Goal: Communication & Community: Answer question/provide support

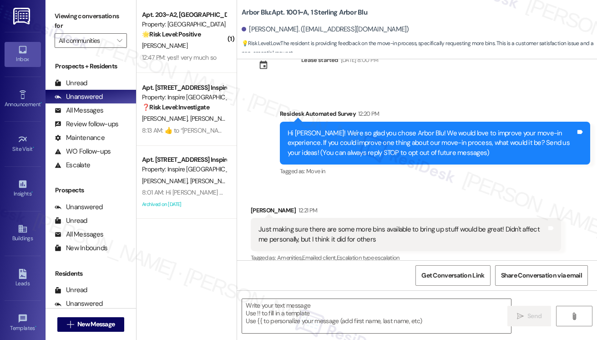
scroll to position [43, 0]
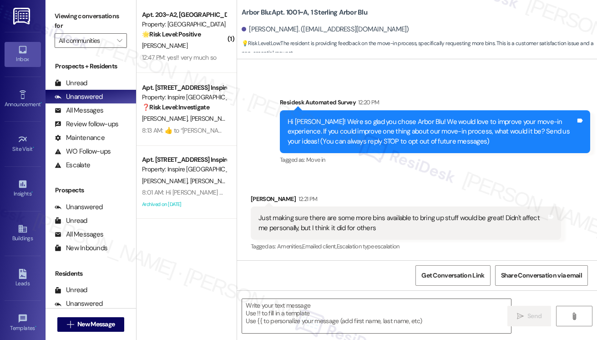
type textarea "Fetching suggested responses. Please feel free to read through the conversation…"
click at [358, 305] on textarea at bounding box center [376, 316] width 269 height 34
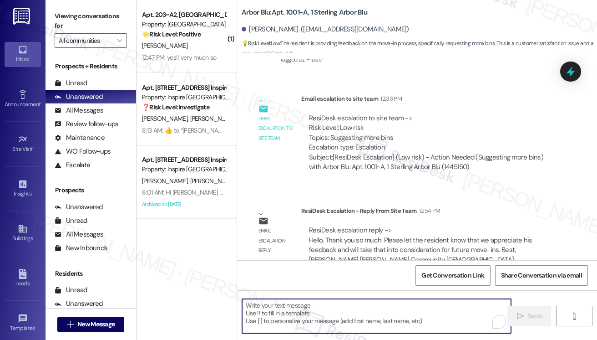
scroll to position [335, 0]
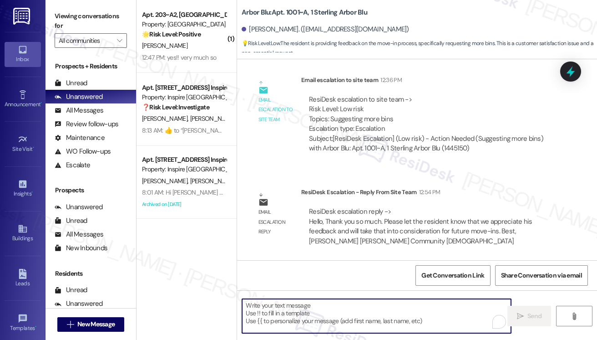
click at [343, 300] on textarea "To enrich screen reader interactions, please activate Accessibility in Grammarl…" at bounding box center [376, 316] width 269 height 34
paste textarea "we appreciate his feedback and will take that into consideration for future mov…"
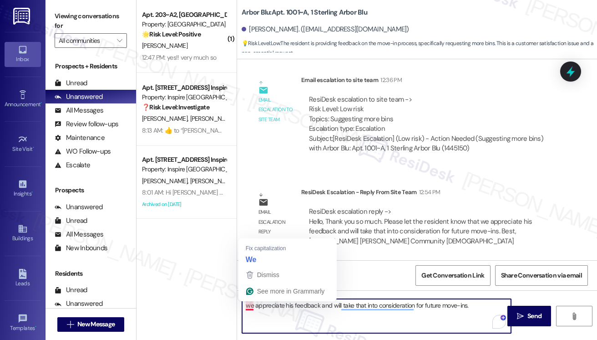
click at [249, 305] on textarea "we appreciate his feedback and will take that into consideration for future mov…" at bounding box center [376, 316] width 269 height 34
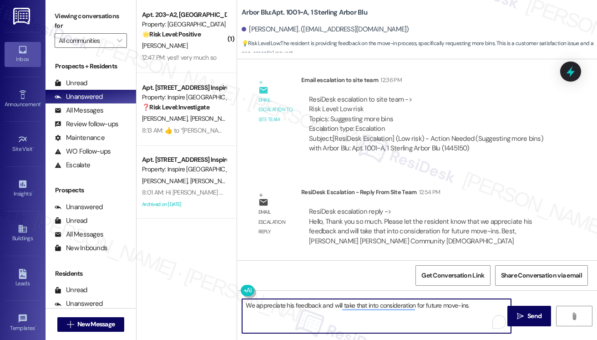
click at [287, 303] on textarea "We appreciate his feedback and will take that into consideration for future mov…" at bounding box center [376, 316] width 269 height 34
click at [248, 302] on textarea "We appreciate your feedback and will take that into consideration for future mo…" at bounding box center [376, 316] width 269 height 34
click at [272, 303] on textarea "Hi Eddie! We appreciate your feedback and will take that into consideration for…" at bounding box center [376, 316] width 269 height 34
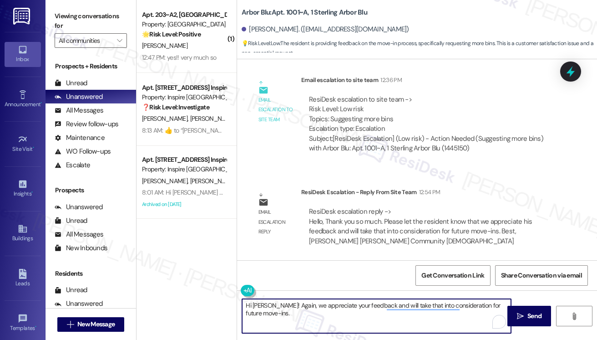
click at [381, 305] on textarea "Hi Eddie! Again, we appreciate your feedback and will take that into considerat…" at bounding box center [376, 316] width 269 height 34
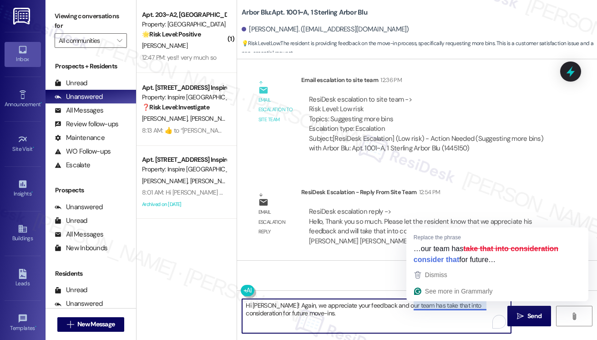
click at [430, 304] on textarea "Hi Eddie! Again, we appreciate your feedback and our team has take that into co…" at bounding box center [376, 316] width 269 height 34
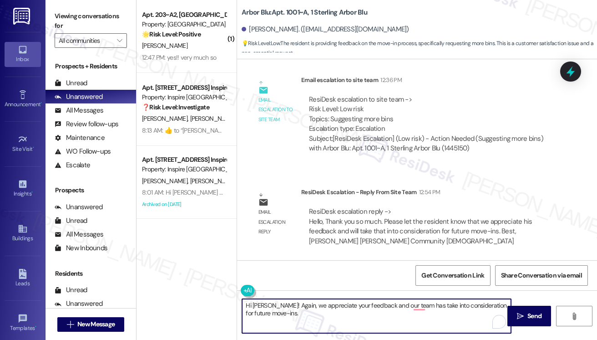
drag, startPoint x: 474, startPoint y: 304, endPoint x: 484, endPoint y: 303, distance: 10.1
click at [474, 304] on textarea "Hi Eddie! Again, we appreciate your feedback and our team has take into conside…" at bounding box center [376, 316] width 269 height 34
type textarea "Hi Eddie! Again, we appreciate your feedback and our team has take into conside…"
click at [410, 316] on textarea "Hi Eddie! Again, we appreciate your feedback and our team has take into conside…" at bounding box center [376, 316] width 269 height 34
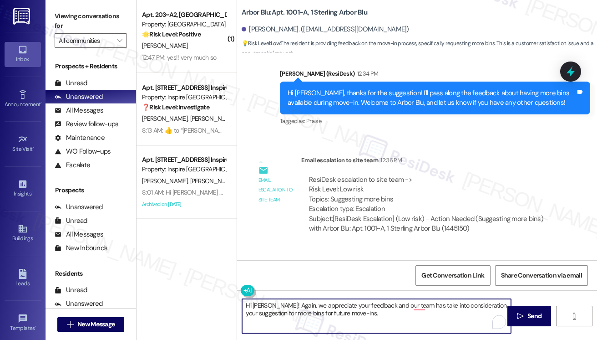
scroll to position [199, 0]
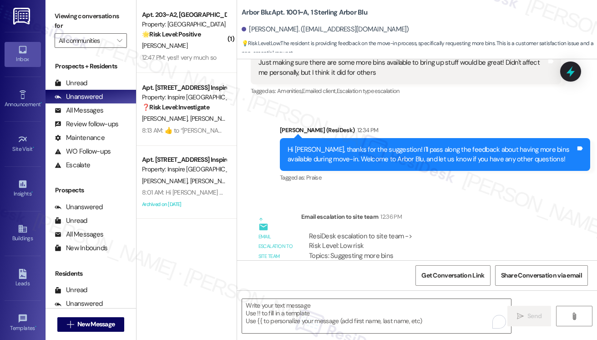
click at [75, 7] on div "Viewing conversations for All communities " at bounding box center [91, 28] width 91 height 57
drag, startPoint x: 66, startPoint y: 12, endPoint x: 106, endPoint y: 40, distance: 48.3
click at [66, 12] on label "Viewing conversations for" at bounding box center [91, 21] width 72 height 24
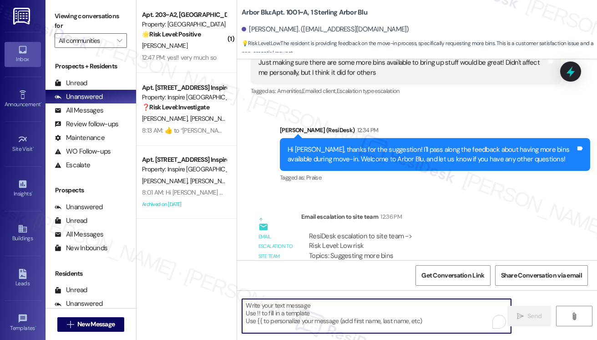
click at [356, 318] on textarea "To enrich screen reader interactions, please activate Accessibility in Grammarl…" at bounding box center [376, 316] width 269 height 34
paste textarea "Hi Eddie! We really appreciate your feedback, and our team has taken your sugge…"
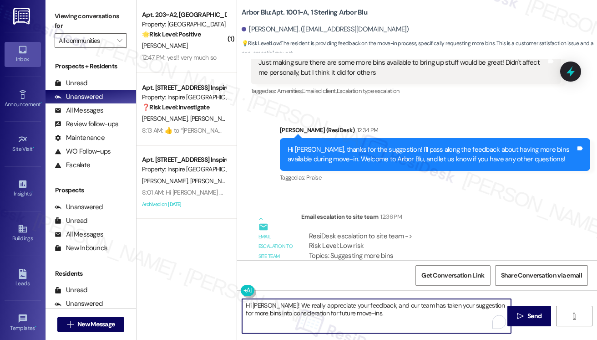
click at [377, 312] on textarea "Hi Eddie! We really appreciate your feedback, and our team has taken your sugge…" at bounding box center [376, 316] width 269 height 34
type textarea "Hi Eddie! We really appreciate your feedback, and our team has taken your sugge…"
click at [518, 311] on span " Send" at bounding box center [529, 316] width 29 height 10
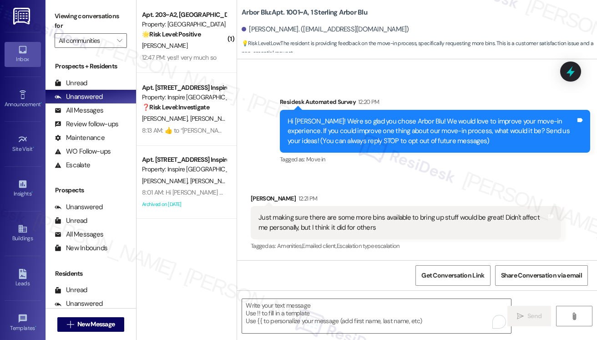
scroll to position [43, 0]
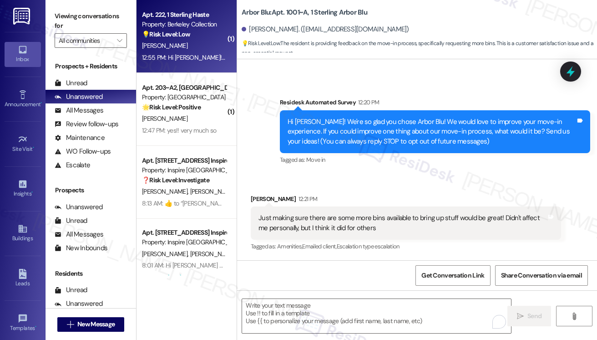
click at [184, 63] on div "Apt. 222, 1 Sterling Haste Property: Berkeley Collection 💡 Risk Level: Low The …" at bounding box center [187, 36] width 100 height 73
type textarea "Fetching suggested responses. Please feel free to read through the conversation…"
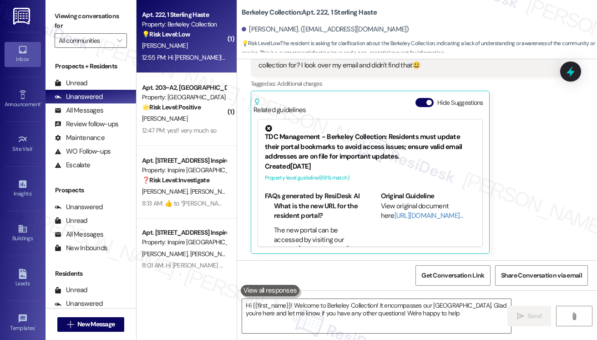
type textarea "Hi {{first_name}}! Welcome to Berkeley Collection! It encompasses our Sterling …"
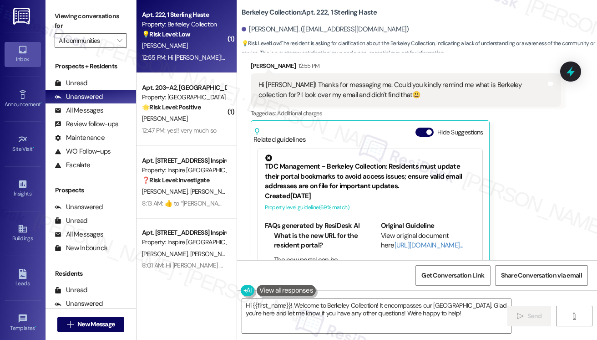
scroll to position [160, 0]
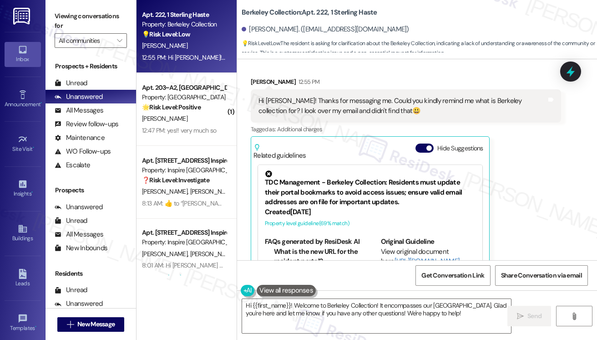
click at [332, 104] on div "Hi Sarah! Thanks for messaging me. Could you kindly remind me what is Berkeley …" at bounding box center [403, 106] width 288 height 20
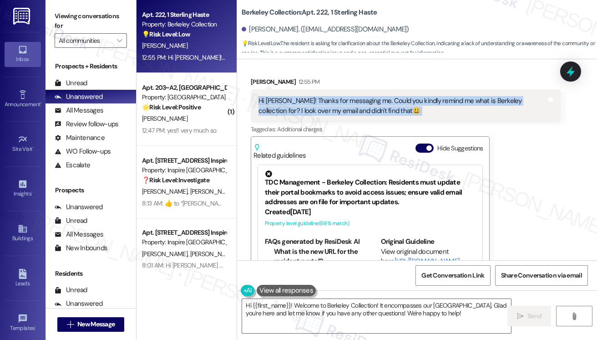
click at [332, 104] on div "Hi Sarah! Thanks for messaging me. Could you kindly remind me what is Berkeley …" at bounding box center [403, 106] width 288 height 20
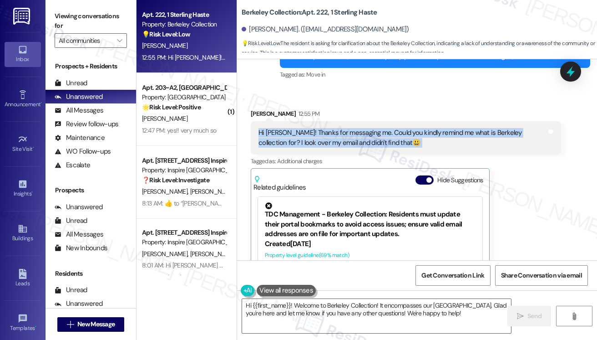
scroll to position [206, 0]
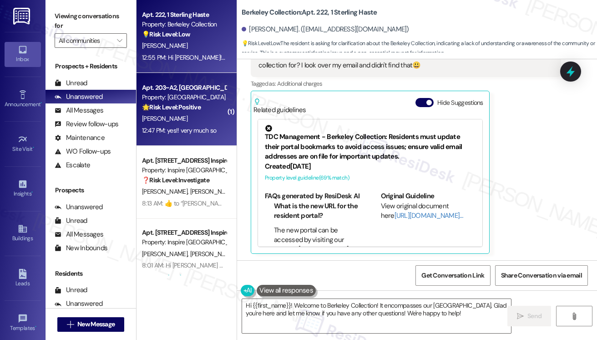
click at [181, 128] on div "12:47 PM: yes!! very much so 12:47 PM: yes!! very much so" at bounding box center [179, 130] width 74 height 8
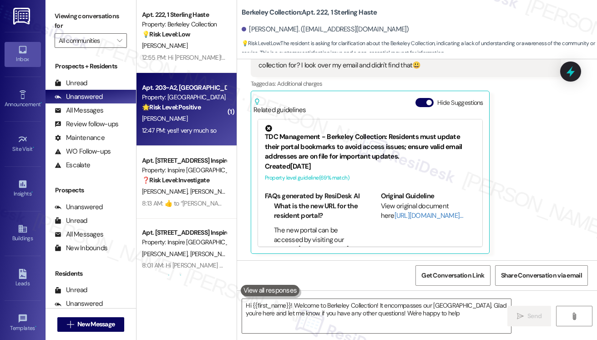
type textarea "Hi {{first_name}}! Welcome to Berkeley Collection! It encompasses our Sterling …"
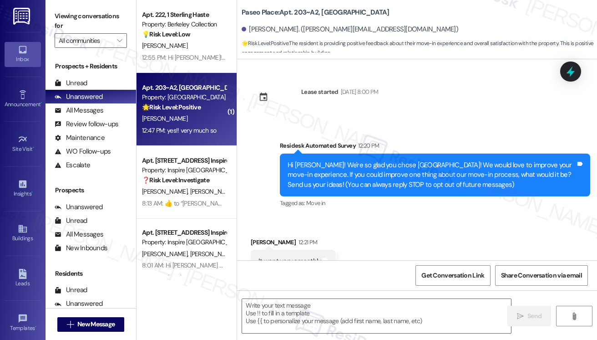
scroll to position [207, 0]
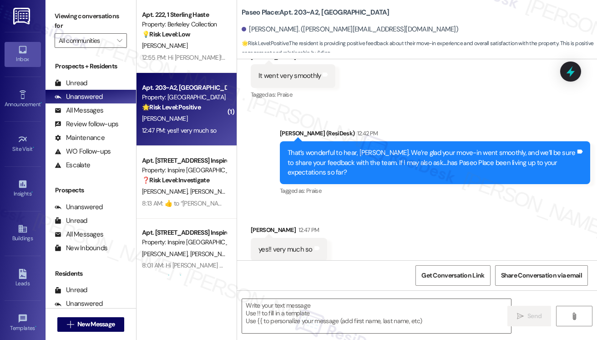
type textarea "Fetching suggested responses. Please feel free to read through the conversation…"
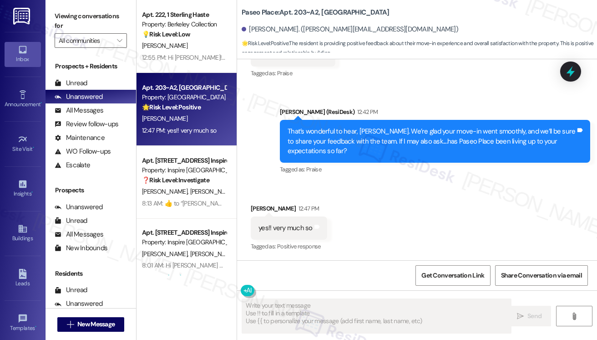
click at [365, 137] on div "That’s wonderful to hear, Gavin. We’re glad your move-in went smoothly, and we’…" at bounding box center [432, 141] width 288 height 29
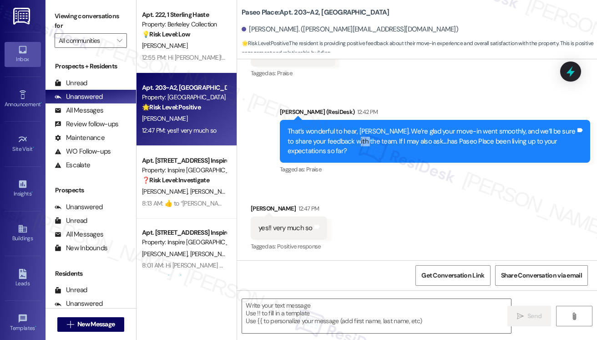
click at [365, 137] on div "That’s wonderful to hear, Gavin. We’re glad your move-in went smoothly, and we’…" at bounding box center [432, 141] width 288 height 29
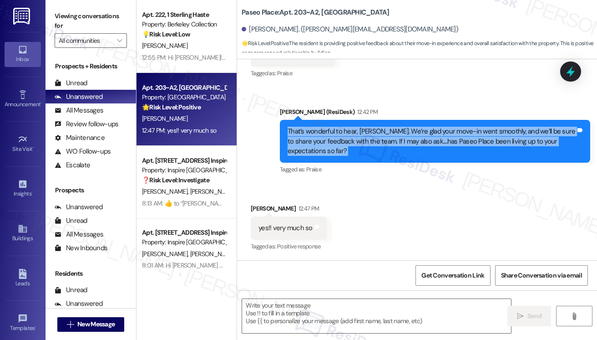
click at [365, 137] on div "That’s wonderful to hear, Gavin. We’re glad your move-in went smoothly, and we’…" at bounding box center [432, 141] width 288 height 29
click at [382, 158] on div "That’s wonderful to hear, Gavin. We’re glad your move-in went smoothly, and we’…" at bounding box center [435, 141] width 310 height 43
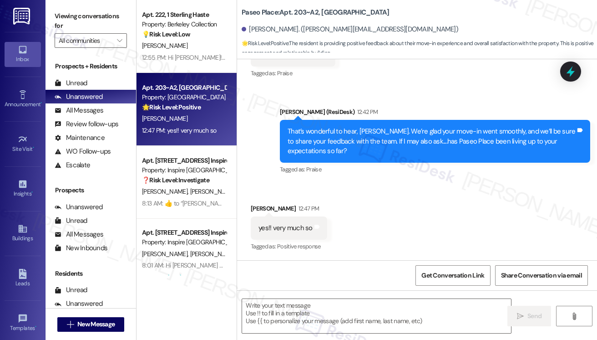
click at [380, 134] on div "That’s wonderful to hear, Gavin. We’re glad your move-in went smoothly, and we’…" at bounding box center [432, 141] width 288 height 29
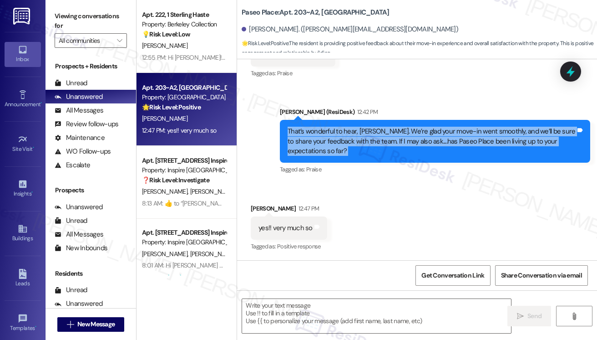
click at [380, 134] on div "That’s wonderful to hear, Gavin. We’re glad your move-in went smoothly, and we’…" at bounding box center [432, 141] width 288 height 29
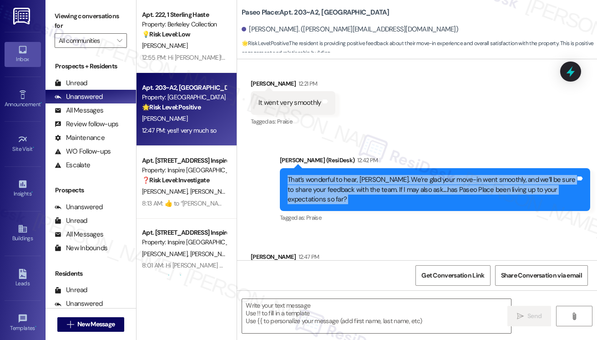
scroll to position [207, 0]
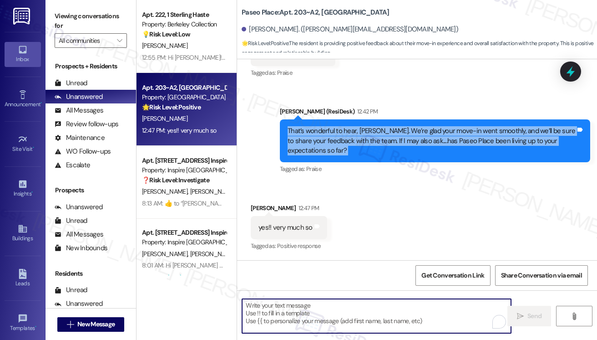
click at [317, 303] on textarea "To enrich screen reader interactions, please activate Accessibility in Grammarl…" at bounding box center [376, 316] width 269 height 34
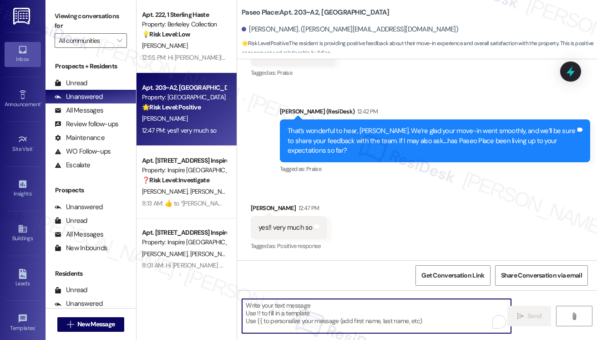
click at [511, 132] on div "That’s wonderful to hear, Gavin. We’re glad your move-in went smoothly, and we’…" at bounding box center [432, 140] width 288 height 29
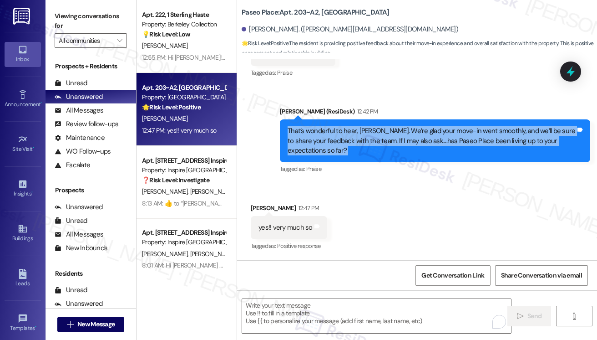
click at [511, 132] on div "That’s wonderful to hear, Gavin. We’re glad your move-in went smoothly, and we’…" at bounding box center [432, 140] width 288 height 29
click at [382, 138] on div "That’s wonderful to hear, Gavin. We’re glad your move-in went smoothly, and we’…" at bounding box center [432, 140] width 288 height 29
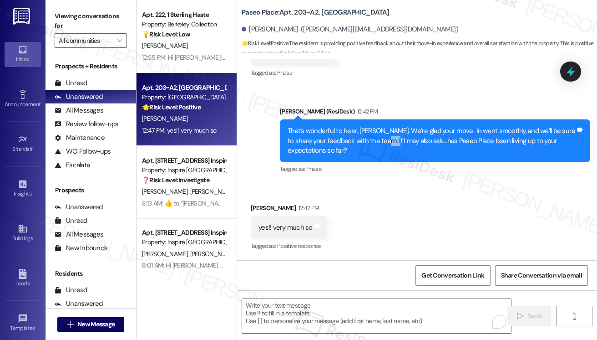
click at [382, 138] on div "That’s wonderful to hear, Gavin. We’re glad your move-in went smoothly, and we’…" at bounding box center [432, 140] width 288 height 29
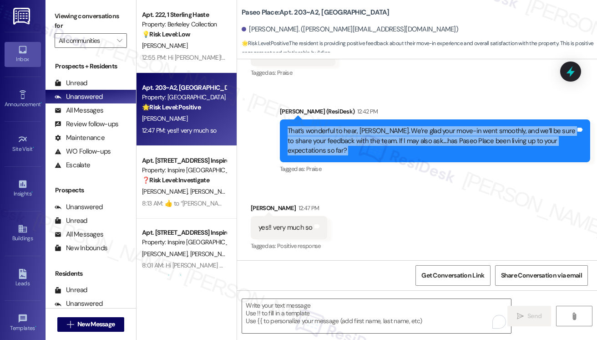
click at [382, 138] on div "That’s wonderful to hear, Gavin. We’re glad your move-in went smoothly, and we’…" at bounding box center [432, 140] width 288 height 29
click at [455, 137] on div "That’s wonderful to hear, Gavin. We’re glad your move-in went smoothly, and we’…" at bounding box center [432, 140] width 288 height 29
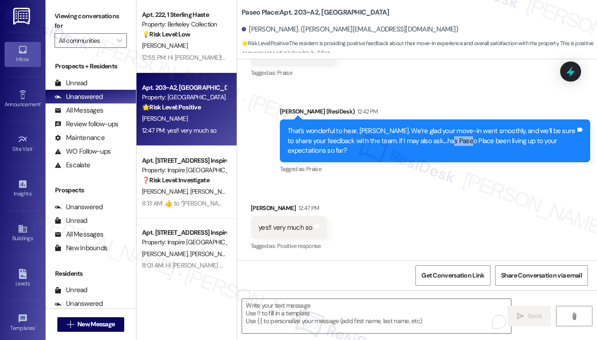
click at [455, 137] on div "That’s wonderful to hear, Gavin. We’re glad your move-in went smoothly, and we’…" at bounding box center [432, 140] width 288 height 29
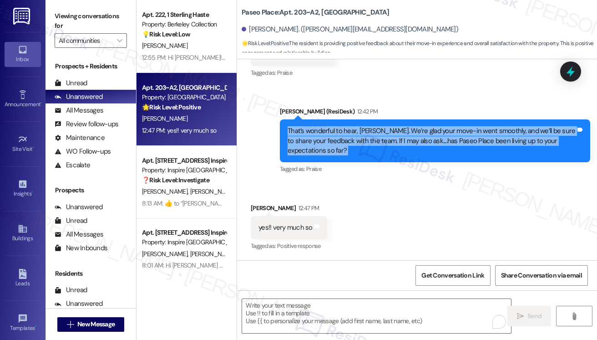
click at [456, 137] on div "That’s wonderful to hear, Gavin. We’re glad your move-in went smoothly, and we’…" at bounding box center [432, 140] width 288 height 29
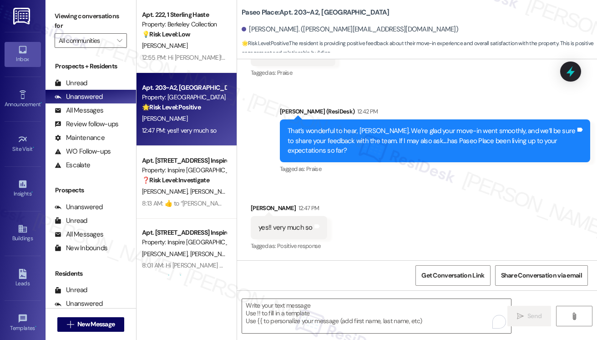
drag, startPoint x: 59, startPoint y: 10, endPoint x: 71, endPoint y: 16, distance: 13.5
click at [59, 10] on label "Viewing conversations for" at bounding box center [91, 21] width 72 height 24
click at [291, 314] on textarea "To enrich screen reader interactions, please activate Accessibility in Grammarl…" at bounding box center [376, 316] width 269 height 34
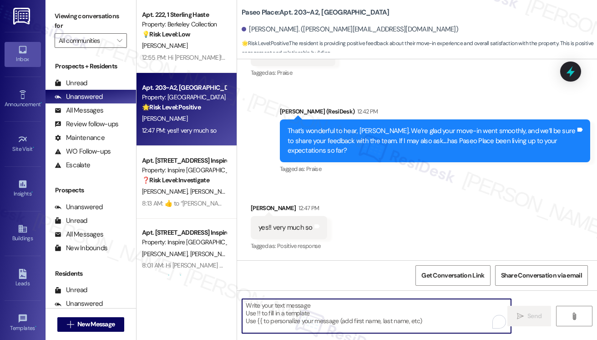
paste textarea "That’s awesome to hear, Emma! Thank you! If you don’t mind, would you be willin…"
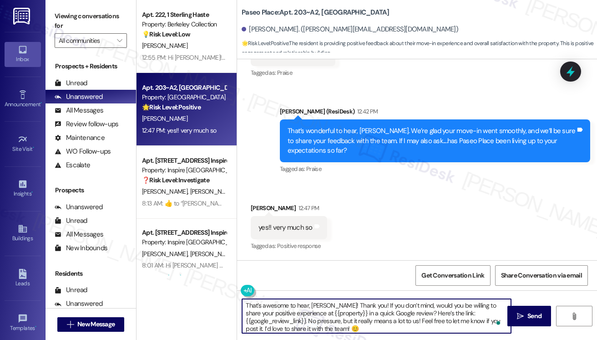
click at [253, 203] on div "Gavin Eastwood 12:47 PM" at bounding box center [289, 209] width 76 height 13
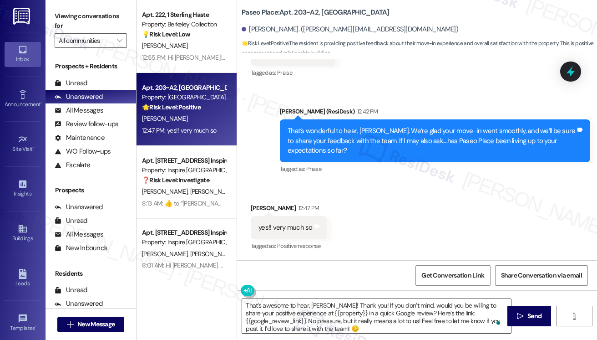
click at [319, 305] on textarea "That’s awesome to hear, Emma! Thank you! If you don’t mind, would you be willin…" at bounding box center [376, 316] width 269 height 34
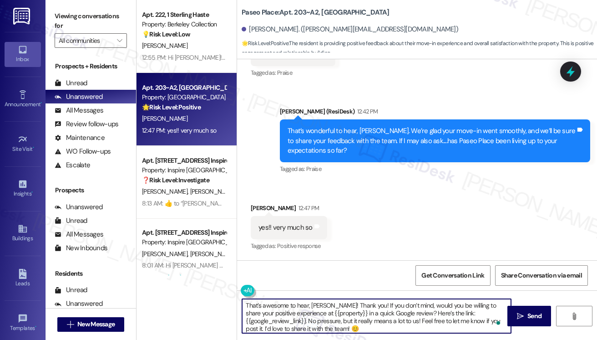
click at [319, 305] on textarea "That’s awesome to hear, Emma! Thank you! If you don’t mind, would you be willin…" at bounding box center [376, 316] width 269 height 34
drag, startPoint x: 277, startPoint y: 312, endPoint x: 315, endPoint y: 311, distance: 38.3
click at [315, 311] on textarea "That’s awesome to hear! Thank you! If you don’t mind, would you be willing to s…" at bounding box center [376, 316] width 269 height 34
click at [251, 317] on textarea "That’s awesome to hear! Thank you! If you don’t mind, would you be willing to s…" at bounding box center [376, 316] width 269 height 34
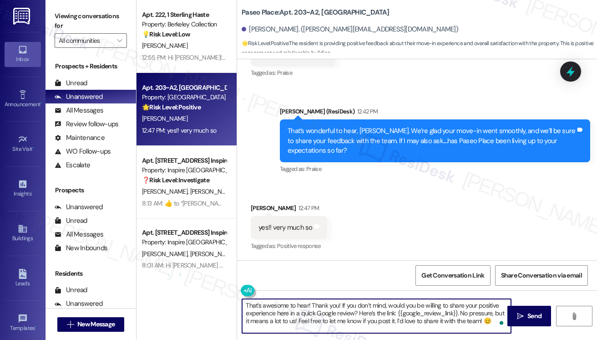
click at [357, 320] on textarea "That’s awesome to hear! Thank you! If you don’t mind, would you be willing to s…" at bounding box center [376, 316] width 269 height 34
type textarea "That’s awesome to hear! Thank you! If you don’t mind, would you be willing to s…"
click at [295, 314] on textarea "That’s awesome to hear! Thank you! If you don’t mind, would you be willing to s…" at bounding box center [376, 316] width 269 height 34
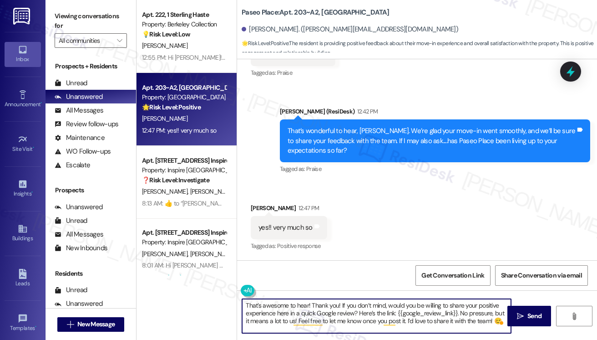
drag, startPoint x: 295, startPoint y: 314, endPoint x: 304, endPoint y: 313, distance: 9.2
click at [295, 314] on textarea "That’s awesome to hear! Thank you! If you don’t mind, would you be willing to s…" at bounding box center [376, 316] width 269 height 34
click at [439, 235] on div "Received via SMS Gavin Eastwood 12:47 PM yes!! very much so Tags and notes Tagg…" at bounding box center [417, 221] width 360 height 77
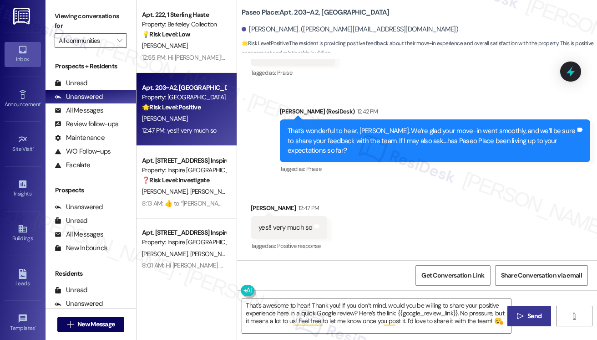
click at [516, 307] on button " Send" at bounding box center [530, 315] width 44 height 20
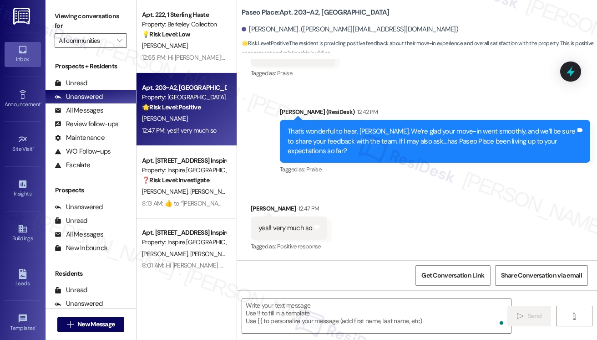
scroll to position [300, 0]
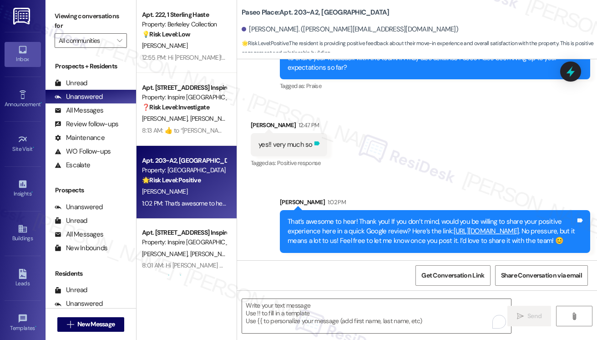
click at [315, 141] on icon at bounding box center [316, 143] width 5 height 4
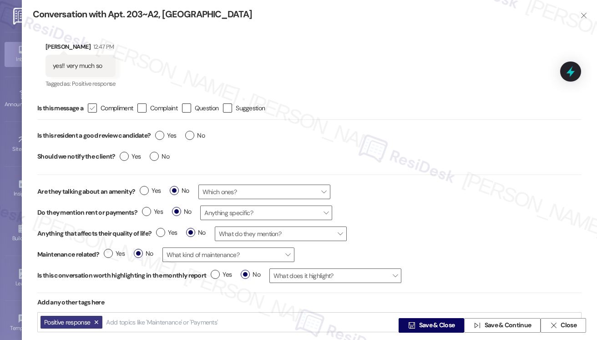
click at [102, 105] on span "Compliment" at bounding box center [117, 107] width 32 height 9
click at [89, 105] on input " Compliment" at bounding box center [86, 108] width 6 height 6
checkbox input "true"
drag, startPoint x: 160, startPoint y: 132, endPoint x: 159, endPoint y: 139, distance: 7.3
click at [161, 135] on label "Yes" at bounding box center [165, 136] width 21 height 10
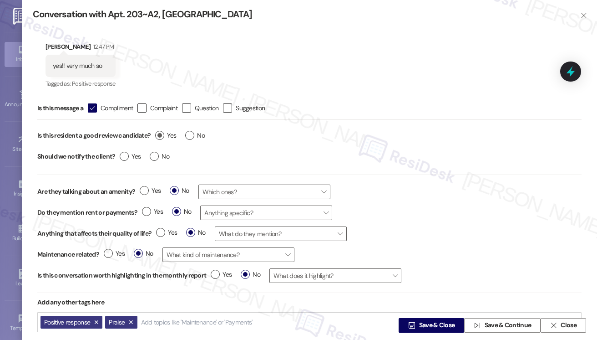
click at [161, 135] on input "Yes" at bounding box center [165, 137] width 21 height 12
radio input "true"
click at [152, 158] on label "No" at bounding box center [160, 157] width 20 height 10
click at [152, 158] on input "No" at bounding box center [160, 158] width 20 height 12
radio input "true"
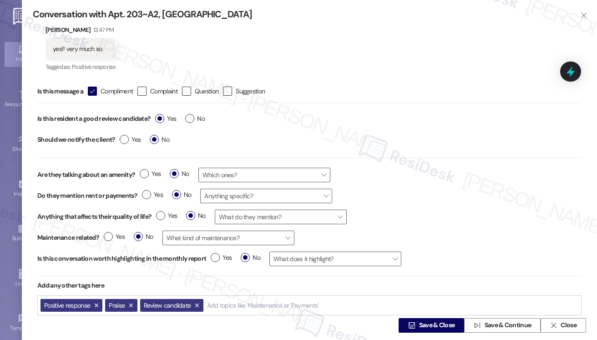
scroll to position [33, 0]
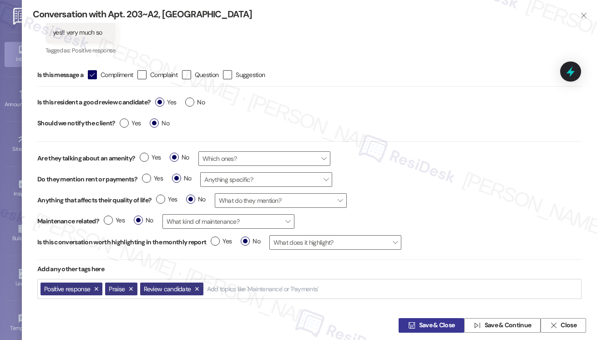
click at [441, 318] on button " Save & Close" at bounding box center [432, 325] width 66 height 15
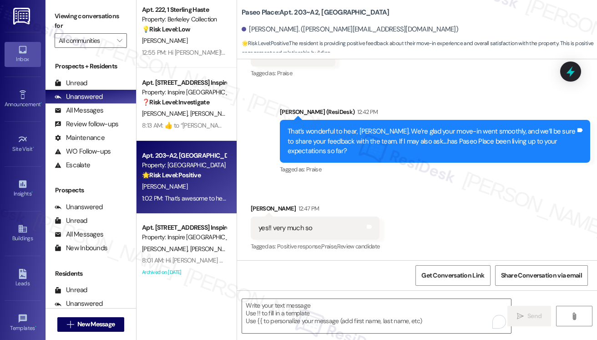
scroll to position [0, 0]
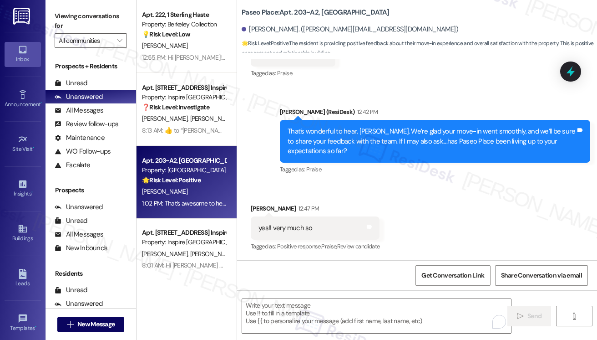
click at [190, 35] on strong "💡 Risk Level: Low" at bounding box center [166, 34] width 48 height 8
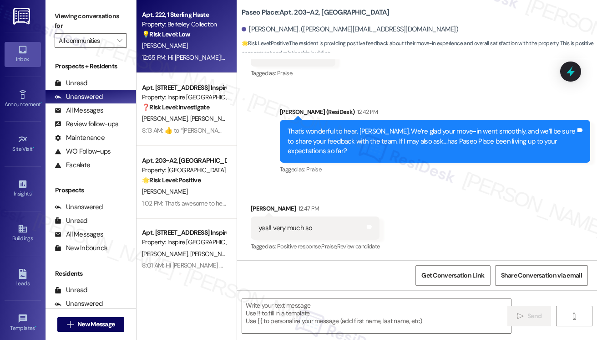
type textarea "Fetching suggested responses. Please feel free to read through the conversation…"
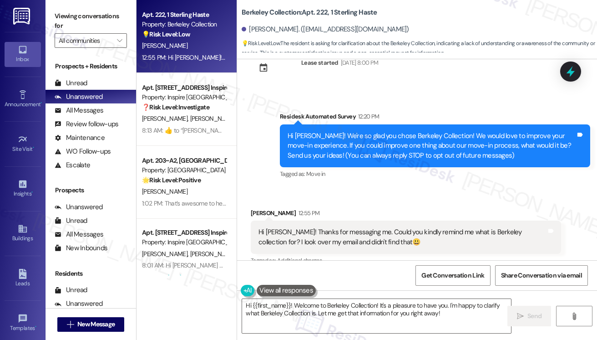
scroll to position [46, 0]
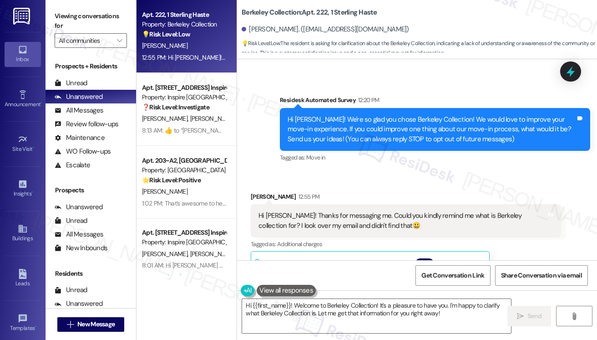
click at [361, 163] on div "Tagged as: Move in Click to highlight conversations about Move in" at bounding box center [435, 157] width 310 height 13
click at [318, 222] on div "Hi Sarah! Thanks for messaging me. Could you kindly remind me what is Berkeley …" at bounding box center [403, 221] width 288 height 20
click at [317, 222] on div "Hi Sarah! Thanks for messaging me. Could you kindly remind me what is Berkeley …" at bounding box center [403, 221] width 288 height 20
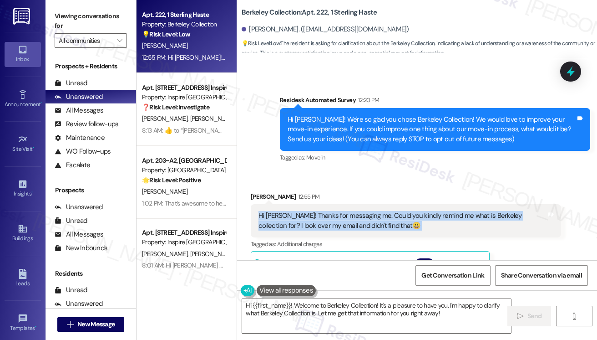
click at [317, 222] on div "Hi Sarah! Thanks for messaging me. Could you kindly remind me what is Berkeley …" at bounding box center [403, 221] width 288 height 20
click at [406, 211] on div "Hi Sarah! Thanks for messaging me. Could you kindly remind me what is Berkeley …" at bounding box center [403, 221] width 288 height 20
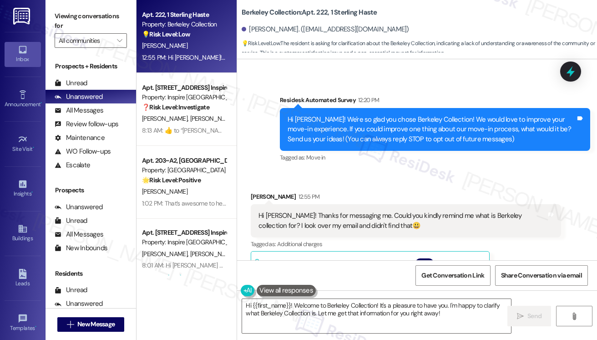
click at [389, 222] on div "Hi Sarah! Thanks for messaging me. Could you kindly remind me what is Berkeley …" at bounding box center [403, 221] width 288 height 20
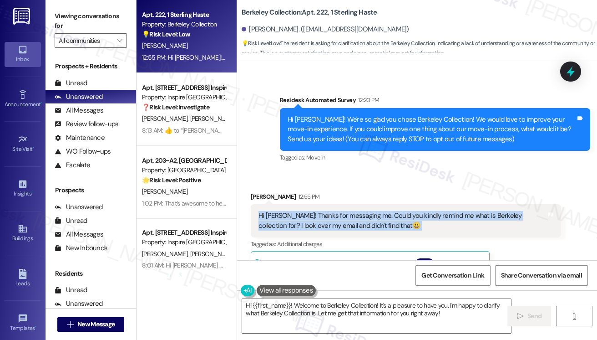
click at [389, 222] on div "Hi Sarah! Thanks for messaging me. Could you kindly remind me what is Berkeley …" at bounding box center [403, 221] width 288 height 20
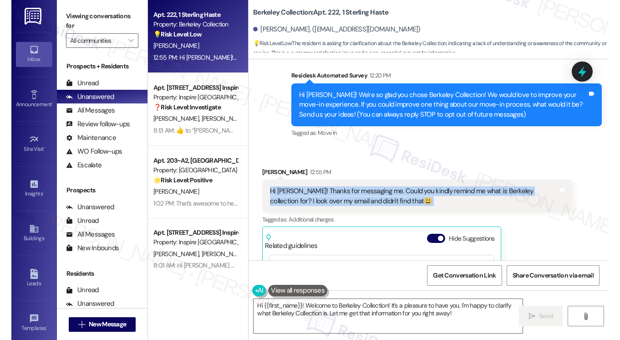
scroll to position [70, 0]
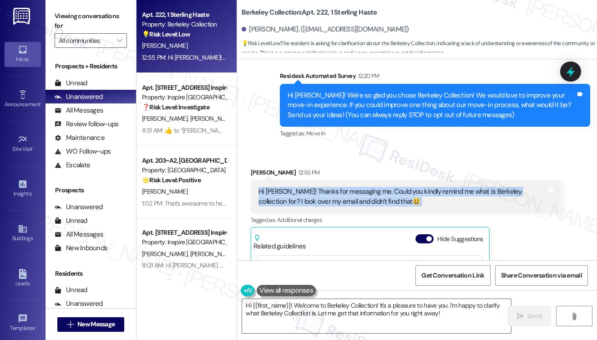
click at [321, 188] on div "Hi Sarah! Thanks for messaging me. Could you kindly remind me what is Berkeley …" at bounding box center [403, 197] width 288 height 20
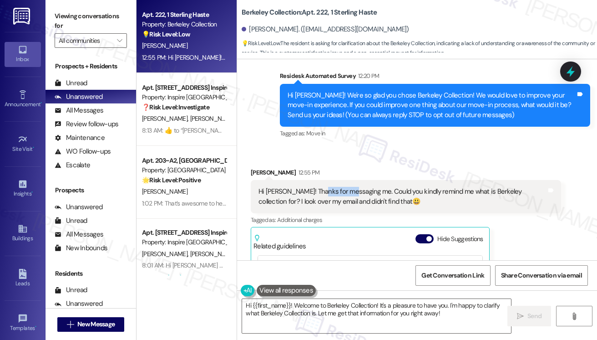
click at [321, 188] on div "Hi Sarah! Thanks for messaging me. Could you kindly remind me what is Berkeley …" at bounding box center [403, 197] width 288 height 20
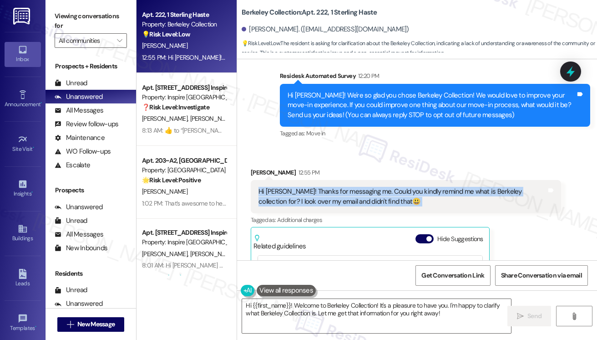
click at [321, 188] on div "Hi Sarah! Thanks for messaging me. Could you kindly remind me what is Berkeley …" at bounding box center [403, 197] width 288 height 20
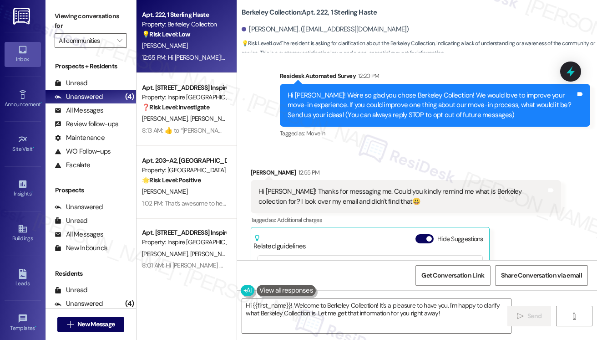
click at [61, 25] on label "Viewing conversations for" at bounding box center [91, 21] width 72 height 24
click at [64, 9] on div "Viewing conversations for All communities " at bounding box center [91, 28] width 91 height 57
drag, startPoint x: 244, startPoint y: 8, endPoint x: 321, endPoint y: 13, distance: 76.2
click at [315, 9] on b "Berkeley Collection: Apt. 222, 1 Sterling Haste" at bounding box center [310, 13] width 136 height 10
click at [387, 97] on div "Hi Yijia! We're so glad you chose Berkeley Collection! We would love to improve…" at bounding box center [432, 105] width 288 height 29
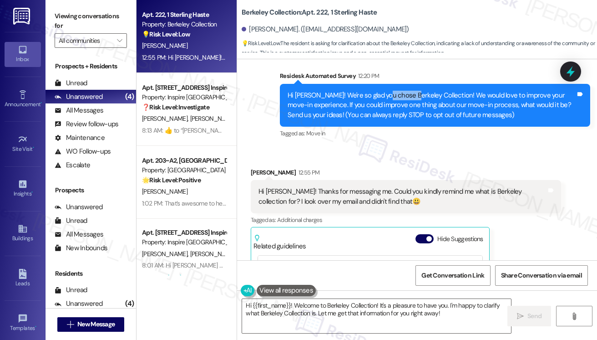
click at [387, 97] on div "Hi Yijia! We're so glad you chose Berkeley Collection! We would love to improve…" at bounding box center [432, 105] width 288 height 29
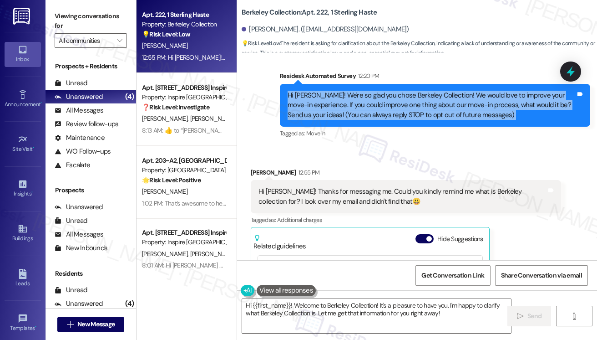
click at [387, 97] on div "Hi Yijia! We're so glad you chose Berkeley Collection! We would love to improve…" at bounding box center [432, 105] width 288 height 29
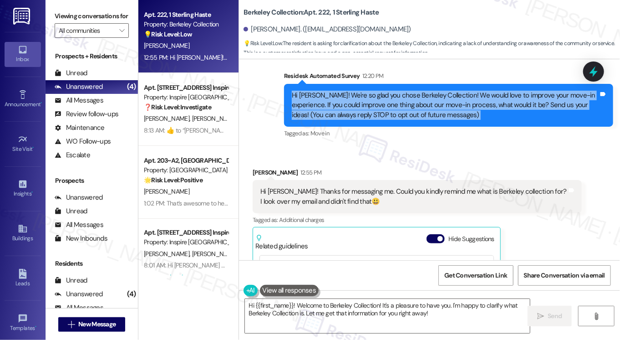
scroll to position [36, 0]
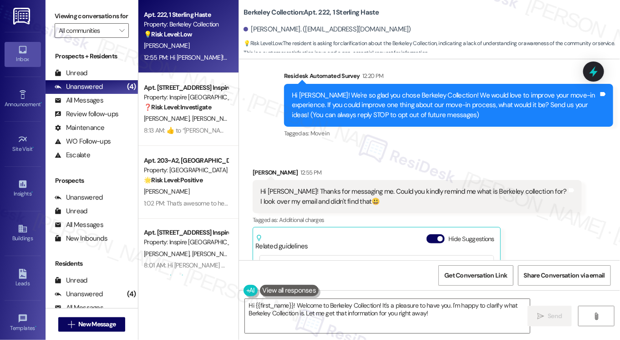
click at [58, 18] on label "Viewing conversations for" at bounding box center [92, 16] width 74 height 14
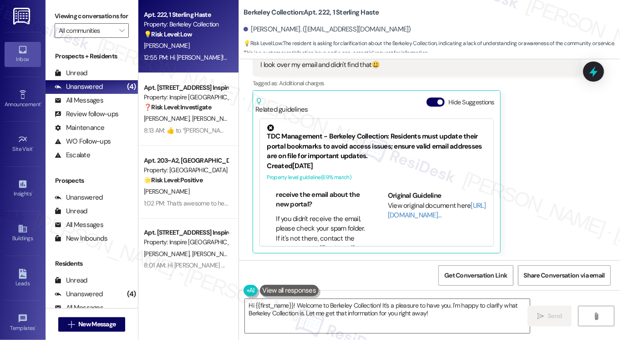
scroll to position [582, 0]
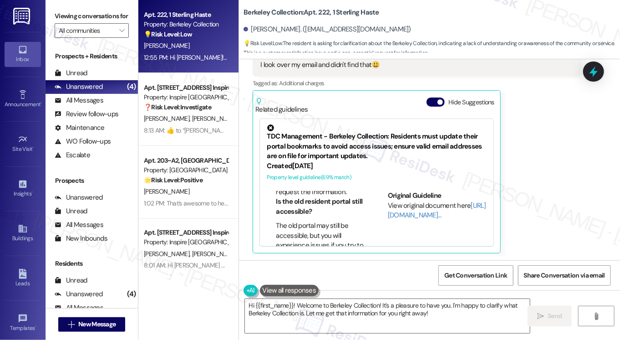
drag, startPoint x: 52, startPoint y: 10, endPoint x: 76, endPoint y: 10, distance: 24.1
click at [52, 10] on div "Viewing conversations for All communities " at bounding box center [92, 23] width 92 height 47
drag, startPoint x: 237, startPoint y: 14, endPoint x: 299, endPoint y: 13, distance: 61.5
click at [299, 13] on div "Berkeley Collection: Apt. 222, 1 Sterling Haste Yijia Zou. (2829395943@qq.com) …" at bounding box center [429, 27] width 381 height 50
copy b "Berkeley Collection"
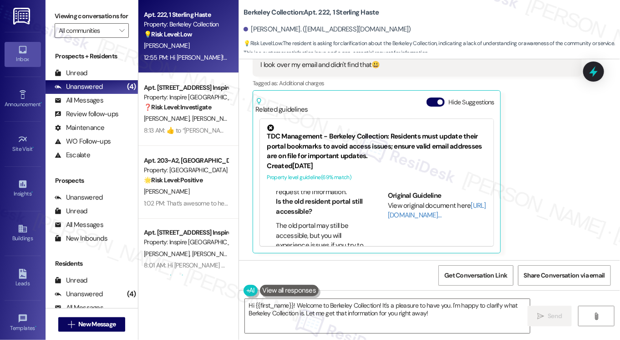
click at [70, 21] on label "Viewing conversations for" at bounding box center [92, 16] width 74 height 14
click at [60, 13] on label "Viewing conversations for" at bounding box center [92, 16] width 74 height 14
click at [73, 22] on label "Viewing conversations for" at bounding box center [92, 16] width 74 height 14
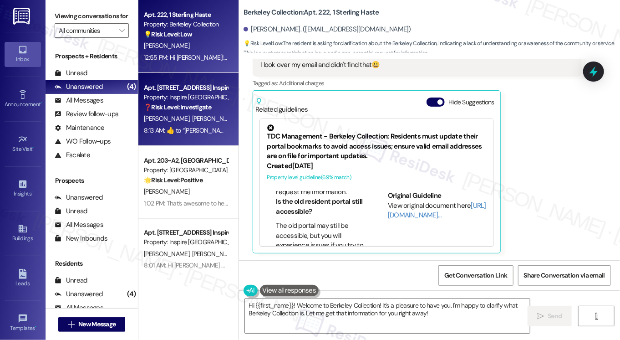
drag, startPoint x: 59, startPoint y: 6, endPoint x: 173, endPoint y: 104, distance: 150.1
click at [59, 6] on div "Viewing conversations for All communities " at bounding box center [92, 23] width 92 height 47
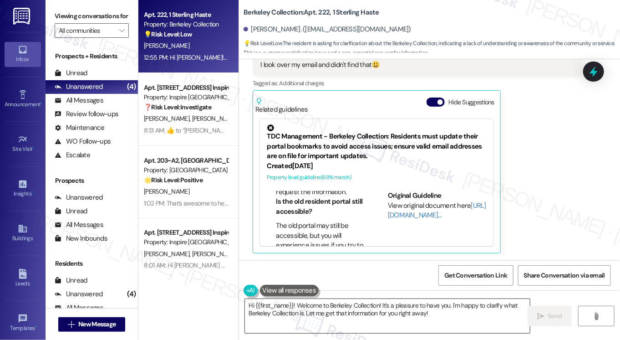
click at [362, 304] on textarea "Hi {{first_name}}! Welcome to Berkeley Collection! It's a pleasure to have you.…" at bounding box center [387, 316] width 285 height 34
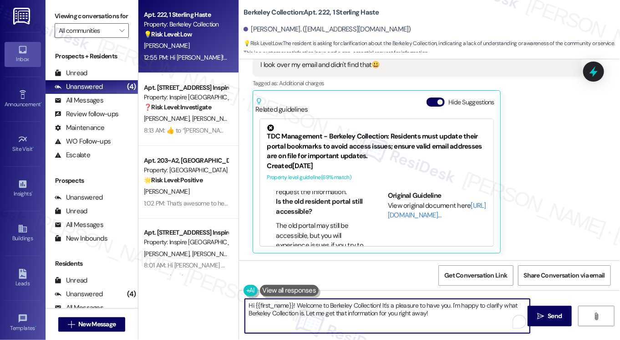
click at [362, 304] on textarea "Hi {{first_name}}! Welcome to Berkeley Collection! It's a pleasure to have you.…" at bounding box center [387, 316] width 285 height 34
click at [390, 315] on textarea "Hi {{first_name}}! Welcome to Berkeley Collection! It's a pleasure to have you.…" at bounding box center [387, 316] width 285 height 34
drag, startPoint x: 447, startPoint y: 315, endPoint x: 297, endPoint y: 304, distance: 150.2
click at [297, 304] on textarea "Hi {{first_name}}! Welcome to Berkeley Collection! It's a pleasure to have you.…" at bounding box center [387, 316] width 285 height 34
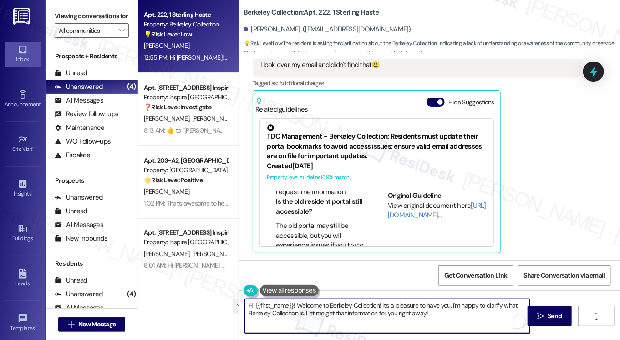
paste textarea "Hi {{first_name}}! Thanks for reaching out 😊 Just to make sure I understand cor…"
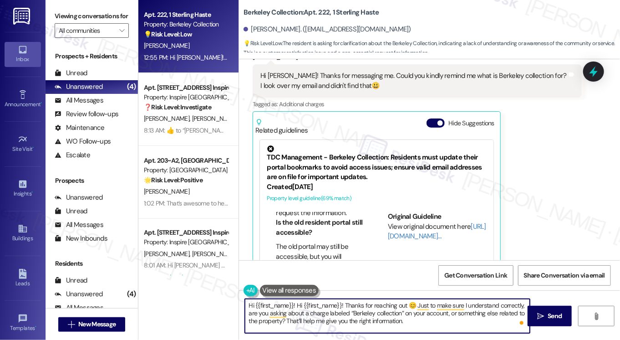
scroll to position [206, 0]
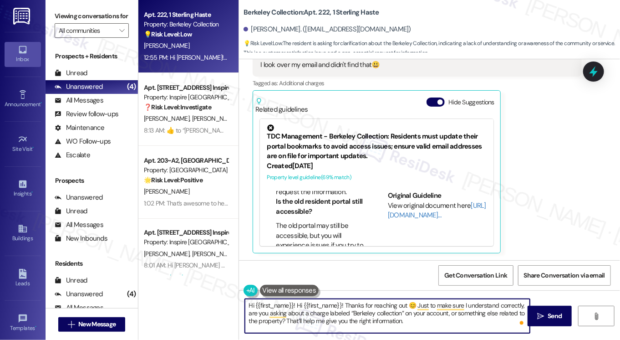
drag, startPoint x: 294, startPoint y: 305, endPoint x: 207, endPoint y: 303, distance: 86.5
click at [207, 303] on div "Apt. 222, 1 Sterling Haste Property: Berkeley Collection 💡 Risk Level: Low The …" at bounding box center [379, 170] width 482 height 340
click at [292, 302] on textarea "Hi {{first_name}}! Thanks for reaching out 😊 Just to make sure I understand cor…" at bounding box center [387, 316] width 285 height 34
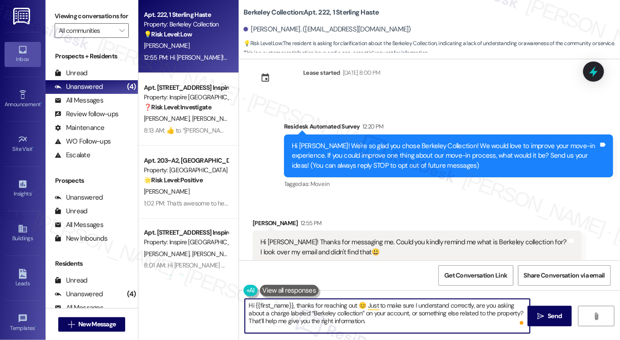
scroll to position [137, 0]
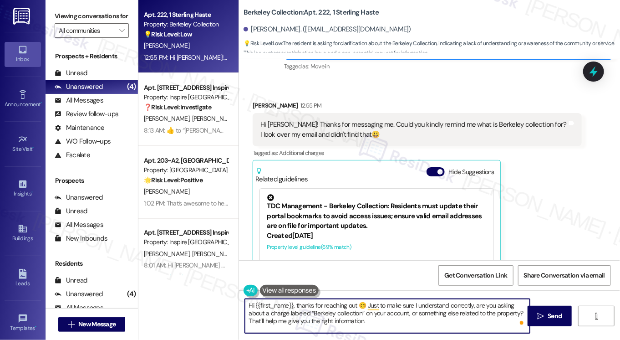
click at [317, 124] on div "Hi Sarah! Thanks for messaging me. Could you kindly remind me what is Berkeley …" at bounding box center [413, 130] width 307 height 20
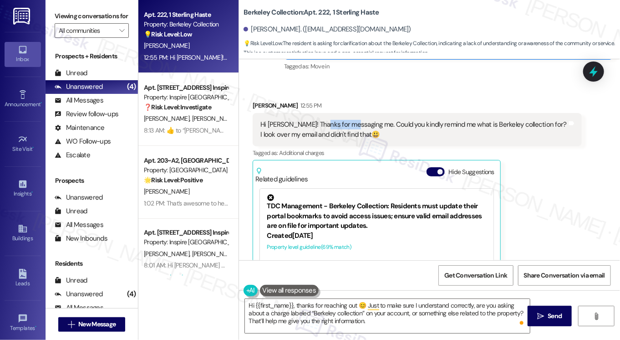
click at [317, 124] on div "Hi Sarah! Thanks for messaging me. Could you kindly remind me what is Berkeley …" at bounding box center [413, 130] width 307 height 20
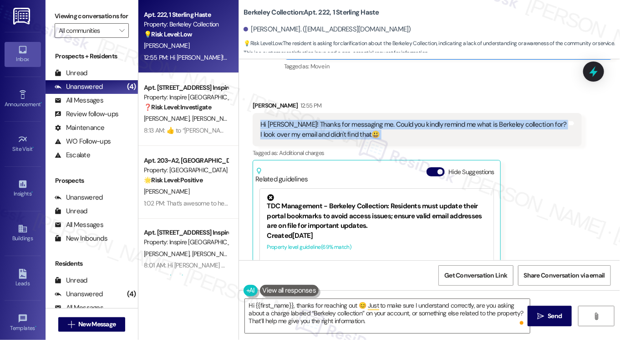
click at [317, 124] on div "Hi Sarah! Thanks for messaging me. Could you kindly remind me what is Berkeley …" at bounding box center [413, 130] width 307 height 20
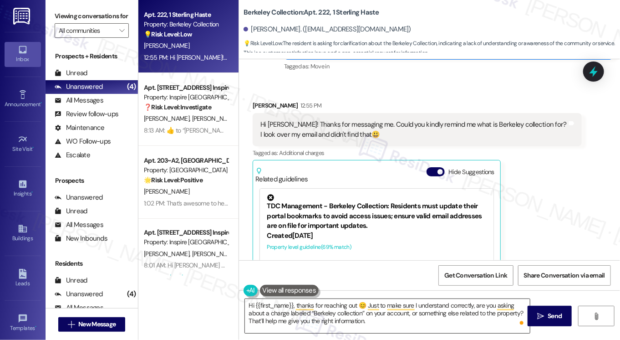
click at [319, 306] on textarea "Hi {{first_name}}, thanks for reaching out 😊 Just to make sure I understand cor…" at bounding box center [387, 316] width 285 height 34
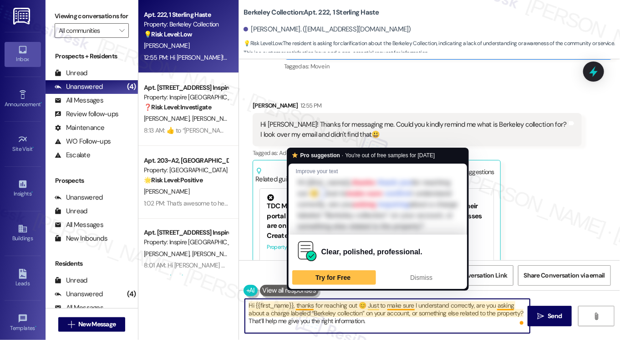
click at [293, 304] on textarea "Hi {{first_name}}, thanks for reaching out 😊 Just to make sure I understand cor…" at bounding box center [387, 316] width 285 height 34
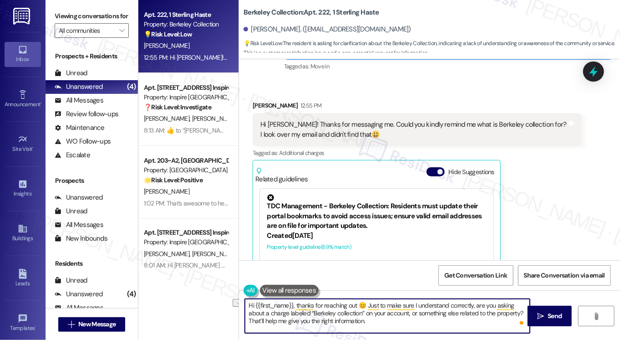
drag, startPoint x: 355, startPoint y: 304, endPoint x: 294, endPoint y: 303, distance: 61.0
click at [294, 303] on textarea "Hi {{first_name}}, thanks for reaching out 😊 Just to make sure I understand cor…" at bounding box center [387, 316] width 285 height 34
type textarea "Hi {{first_name}}, you're very welcome! Just to make sure I understand correctl…"
click at [493, 122] on div "Hi Sarah! Thanks for messaging me. Could you kindly remind me what is Berkeley …" at bounding box center [413, 130] width 307 height 20
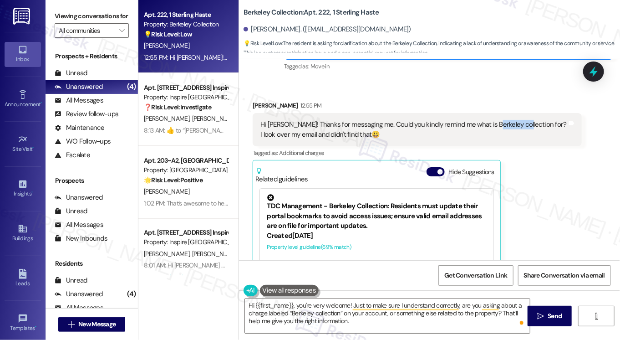
click at [493, 122] on div "Hi Sarah! Thanks for messaging me. Could you kindly remind me what is Berkeley …" at bounding box center [413, 130] width 307 height 20
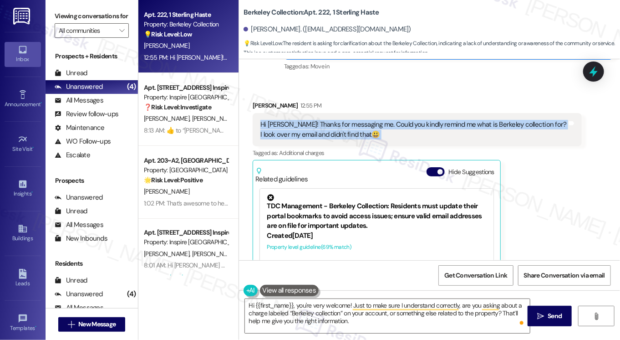
click at [493, 122] on div "Hi Sarah! Thanks for messaging me. Could you kindly remind me what is Berkeley …" at bounding box center [413, 130] width 307 height 20
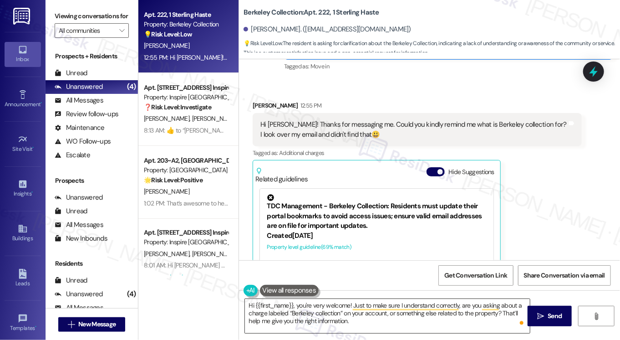
click at [348, 320] on textarea "Hi {{first_name}}, you're very welcome! Just to make sure I understand correctl…" at bounding box center [387, 316] width 285 height 34
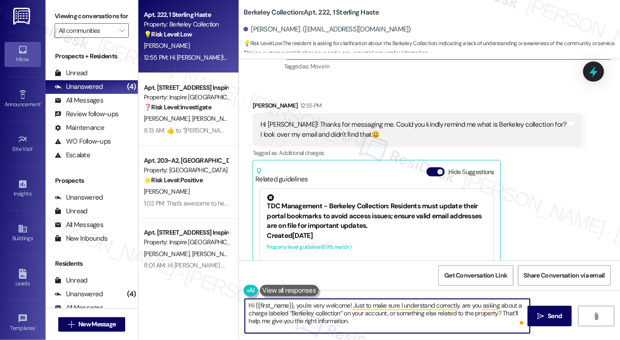
click at [374, 320] on textarea "Hi {{first_name}}, you're very welcome! Just to make sure I understand correctl…" at bounding box center [387, 316] width 285 height 34
click at [537, 318] on icon "" at bounding box center [540, 315] width 7 height 7
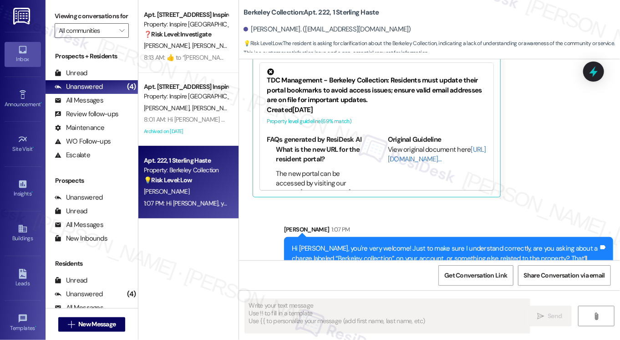
scroll to position [289, 0]
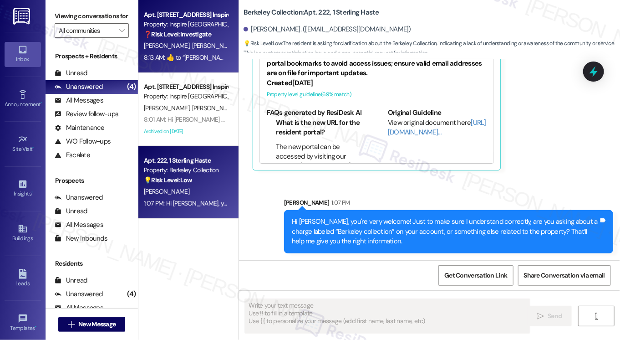
click at [193, 41] on div "R. Larmouth D. Deadmon G. Chea" at bounding box center [186, 45] width 86 height 11
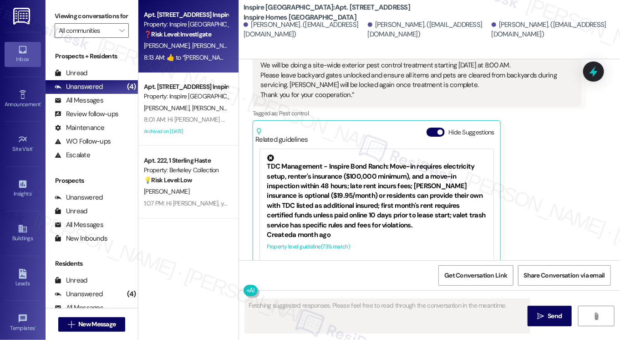
scroll to position [780, 0]
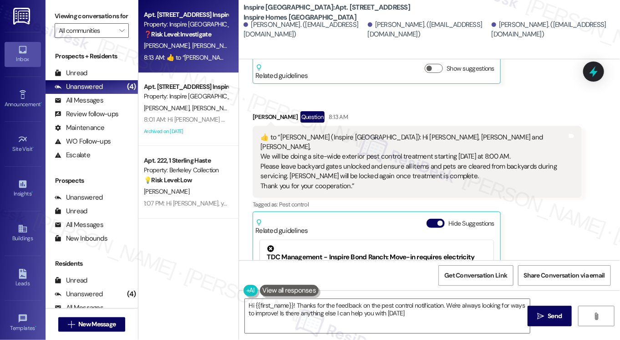
type textarea "Hi {{first_name}}! Thanks for the feedback on the pest control notification. We…"
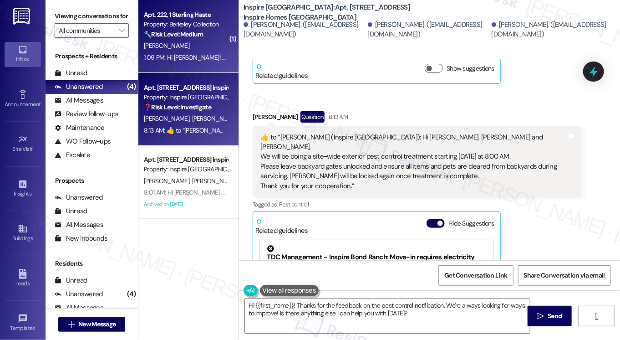
click at [185, 41] on div "[PERSON_NAME]" at bounding box center [186, 45] width 86 height 11
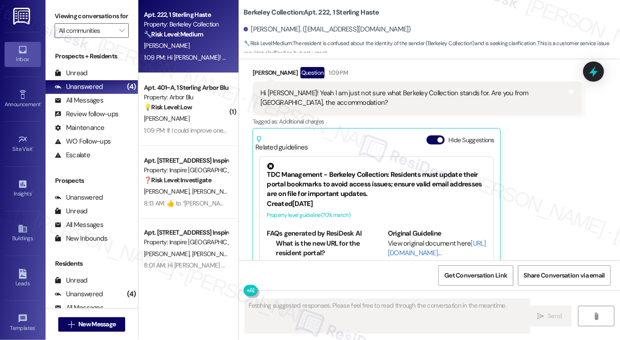
scroll to position [326, 0]
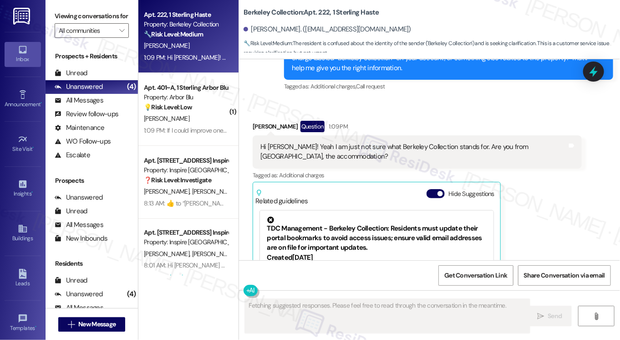
click at [332, 143] on div "Hi Sarah! Yeah I am just not sure what Berkeley Collection stands for. Are you …" at bounding box center [413, 152] width 307 height 20
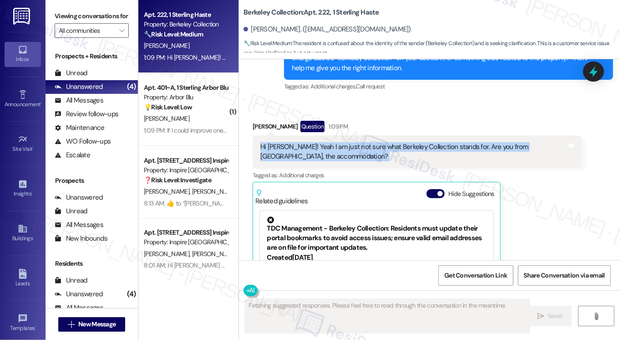
click at [332, 143] on div "Hi Sarah! Yeah I am just not sure what Berkeley Collection stands for. Are you …" at bounding box center [413, 152] width 307 height 20
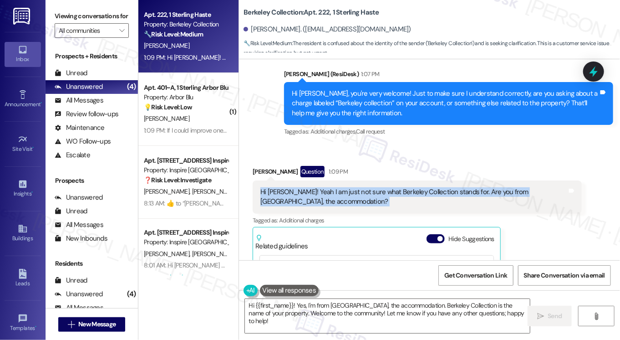
scroll to position [236, 0]
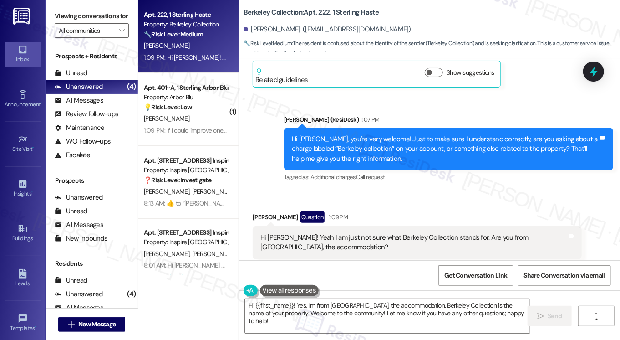
click at [341, 134] on div "Hi Yijia, you're very welcome! Just to make sure I understand correctly, are yo…" at bounding box center [445, 148] width 307 height 29
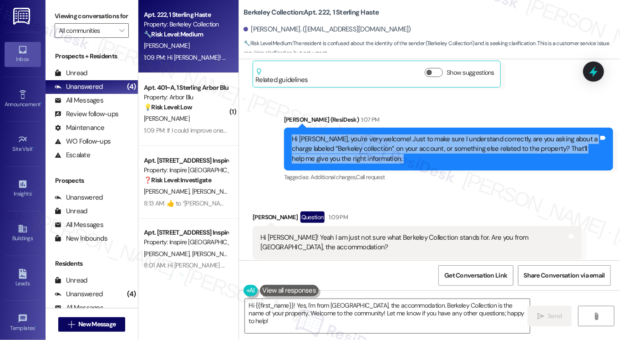
click at [341, 134] on div "Hi Yijia, you're very welcome! Just to make sure I understand correctly, are yo…" at bounding box center [445, 148] width 307 height 29
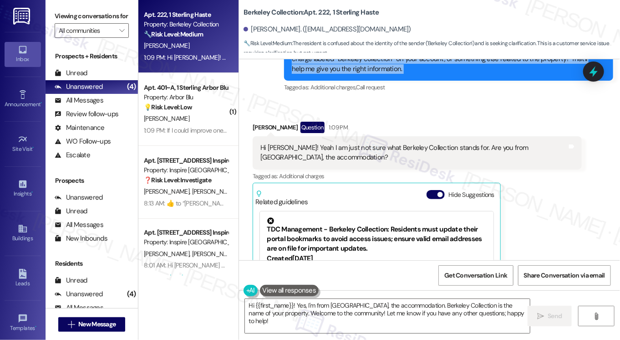
scroll to position [327, 0]
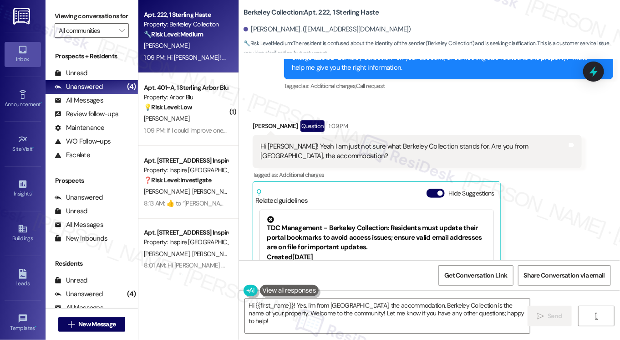
click at [305, 142] on div "Hi Sarah! Yeah I am just not sure what Berkeley Collection stands for. Are you …" at bounding box center [413, 152] width 307 height 20
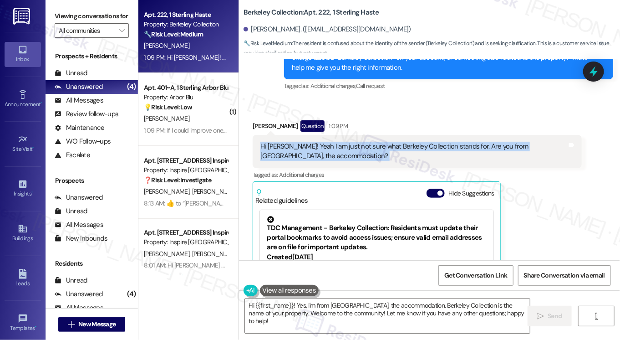
click at [305, 142] on div "Hi Sarah! Yeah I am just not sure what Berkeley Collection stands for. Are you …" at bounding box center [413, 152] width 307 height 20
click at [335, 153] on div "Hi Sarah! Yeah I am just not sure what Berkeley Collection stands for. Are you …" at bounding box center [413, 152] width 307 height 20
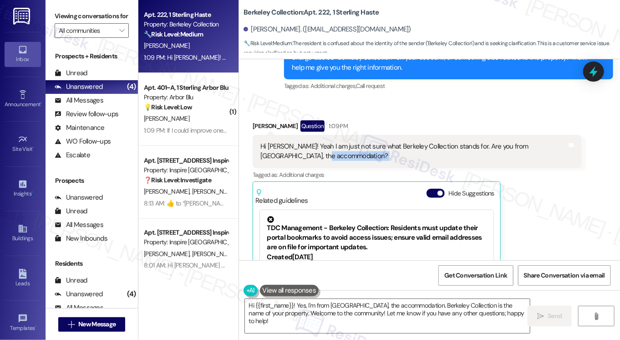
click at [335, 153] on div "Hi Sarah! Yeah I am just not sure what Berkeley Collection stands for. Are you …" at bounding box center [413, 152] width 307 height 20
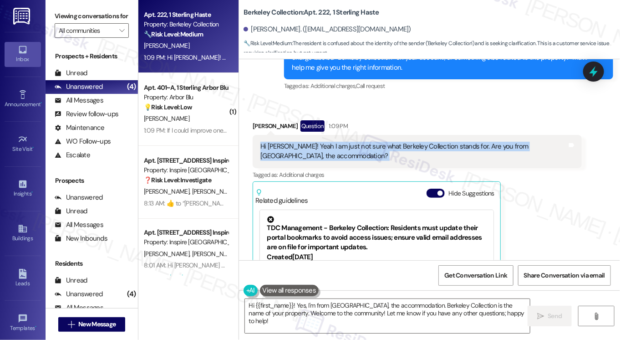
click at [335, 153] on div "Hi Sarah! Yeah I am just not sure what Berkeley Collection stands for. Are you …" at bounding box center [413, 152] width 307 height 20
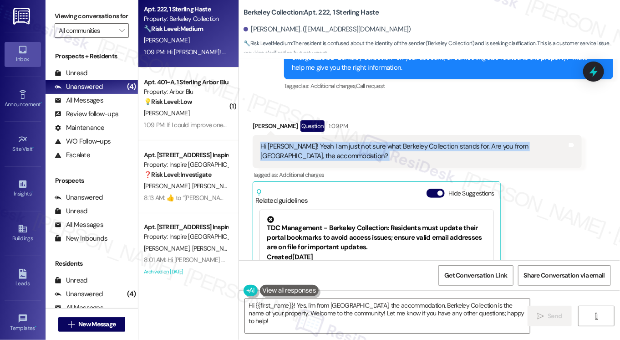
scroll to position [0, 0]
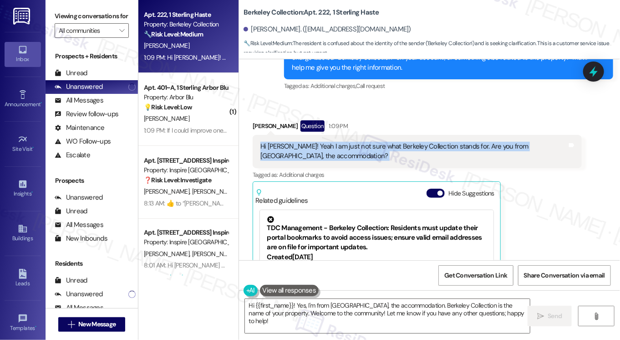
click at [319, 150] on div "Hi Sarah! Yeah I am just not sure what Berkeley Collection stands for. Are you …" at bounding box center [413, 152] width 307 height 20
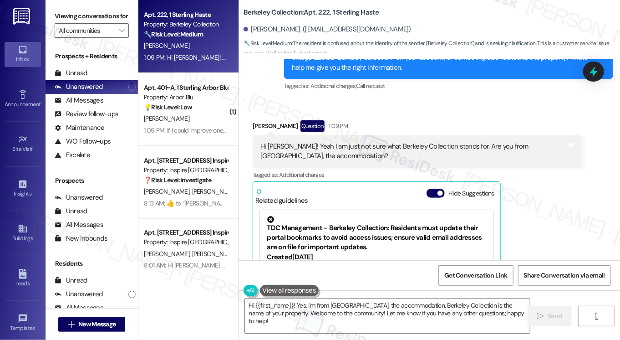
click at [319, 150] on div "Hi Sarah! Yeah I am just not sure what Berkeley Collection stands for. Are you …" at bounding box center [413, 152] width 307 height 20
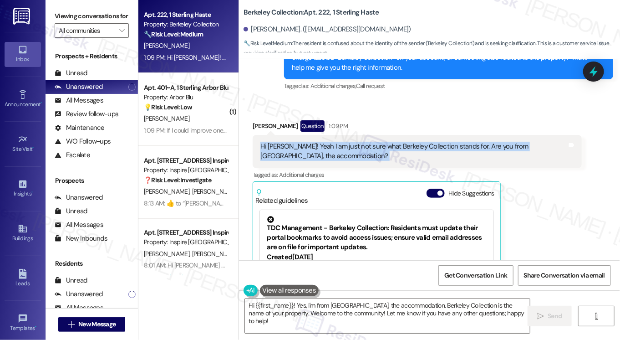
click at [319, 150] on div "Hi Sarah! Yeah I am just not sure what Berkeley Collection stands for. Are you …" at bounding box center [413, 152] width 307 height 20
click at [351, 140] on div "Hi Sarah! Yeah I am just not sure what Berkeley Collection stands for. Are you …" at bounding box center [417, 151] width 329 height 33
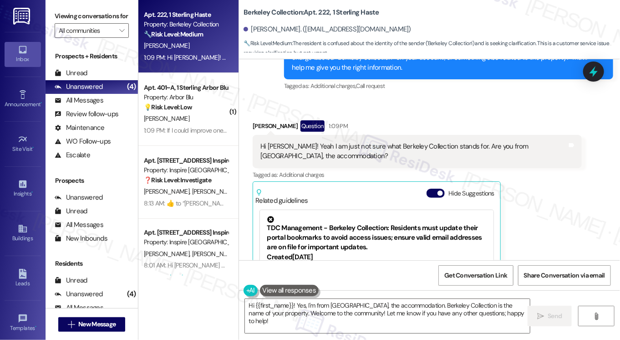
click at [366, 145] on div "Hi Sarah! Yeah I am just not sure what Berkeley Collection stands for. Are you …" at bounding box center [413, 152] width 307 height 20
click at [353, 145] on div "Hi Sarah! Yeah I am just not sure what Berkeley Collection stands for. Are you …" at bounding box center [413, 152] width 307 height 20
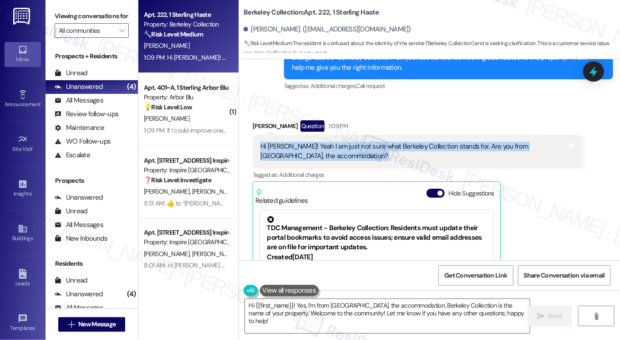
click at [353, 145] on div "Hi Sarah! Yeah I am just not sure what Berkeley Collection stands for. Are you …" at bounding box center [413, 152] width 307 height 20
copy div "Hi Sarah! Yeah I am just not sure what Berkeley Collection stands for. Are you …"
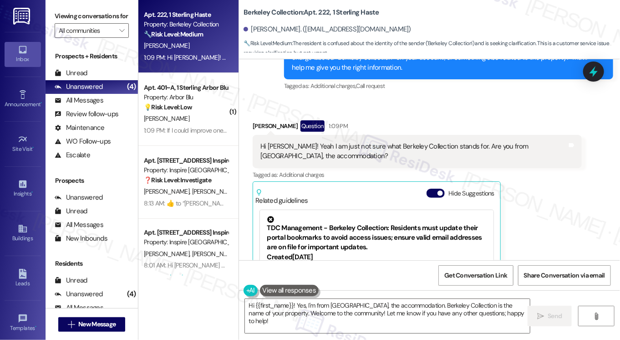
drag, startPoint x: 63, startPoint y: 5, endPoint x: 97, endPoint y: 20, distance: 36.7
click at [63, 5] on div "Viewing conversations for All communities " at bounding box center [92, 23] width 92 height 47
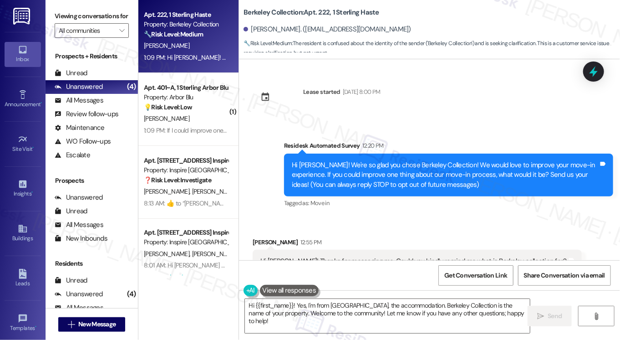
click at [62, 8] on div "Viewing conversations for All communities " at bounding box center [92, 23] width 92 height 47
click at [63, 10] on label "Viewing conversations for" at bounding box center [92, 16] width 74 height 14
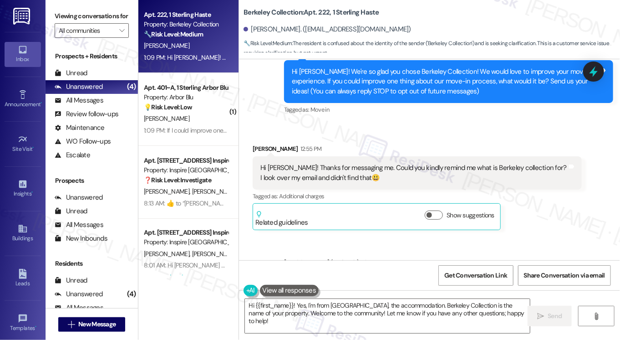
scroll to position [273, 0]
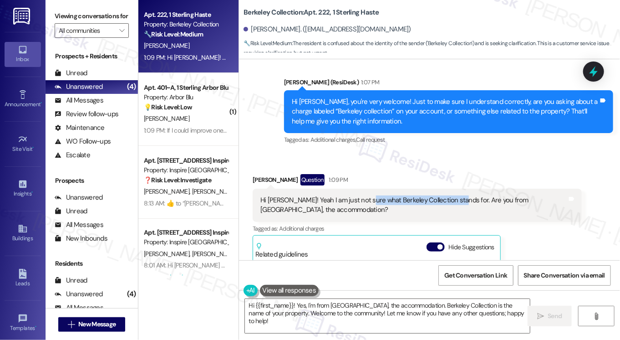
drag, startPoint x: 363, startPoint y: 198, endPoint x: 449, endPoint y: 191, distance: 86.3
click at [449, 191] on div "Hi Sarah! Yeah I am just not sure what Berkeley Collection stands for. Are you …" at bounding box center [417, 204] width 329 height 33
copy div "Berkeley Collection stands for."
click at [308, 11] on b "Berkeley Collection: Apt. 222, 1 Sterling Haste" at bounding box center [312, 13] width 136 height 10
drag, startPoint x: 242, startPoint y: 12, endPoint x: 416, endPoint y: 16, distance: 173.5
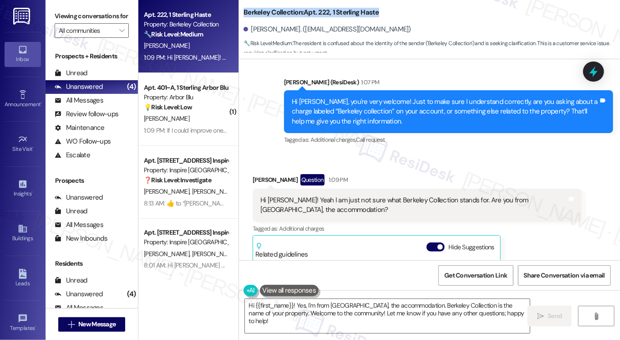
click at [416, 16] on div "Berkeley Collection: Apt. 222, 1 Sterling Haste" at bounding box center [335, 12] width 182 height 11
copy b "Berkeley Collection: Apt. 222, 1 Sterling Haste"
drag, startPoint x: 67, startPoint y: 22, endPoint x: 111, endPoint y: 61, distance: 59.0
click at [67, 22] on label "Viewing conversations for" at bounding box center [92, 16] width 74 height 14
click at [324, 305] on textarea "Hi {{first_name}}! Yes, I'm from Sterling, the accommodation. Berkeley Collecti…" at bounding box center [387, 316] width 285 height 34
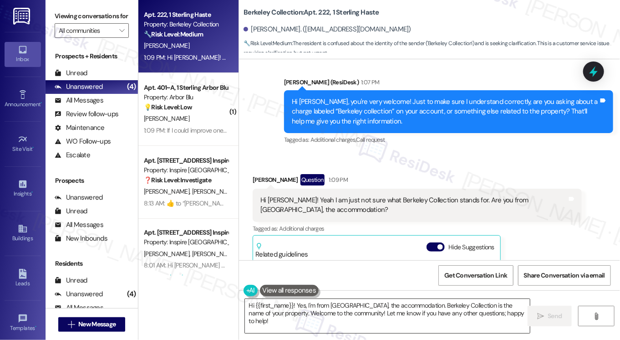
click at [324, 305] on textarea "Hi {{first_name}}! Yes, I'm from Sterling, the accommodation. Berkeley Collecti…" at bounding box center [387, 316] width 285 height 34
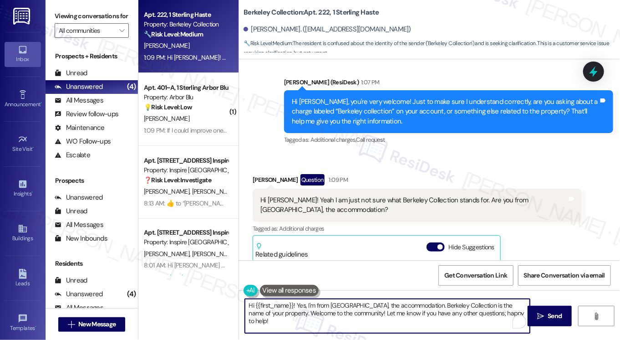
click at [324, 305] on textarea "Hi {{first_name}}! Yes, I'm from Sterling, the accommodation. Berkeley Collecti…" at bounding box center [387, 316] width 285 height 34
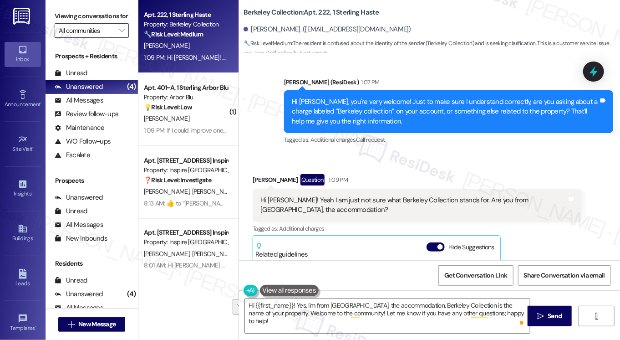
drag, startPoint x: 66, startPoint y: 18, endPoint x: 88, endPoint y: 36, distance: 28.8
click at [66, 18] on label "Viewing conversations for" at bounding box center [92, 16] width 74 height 14
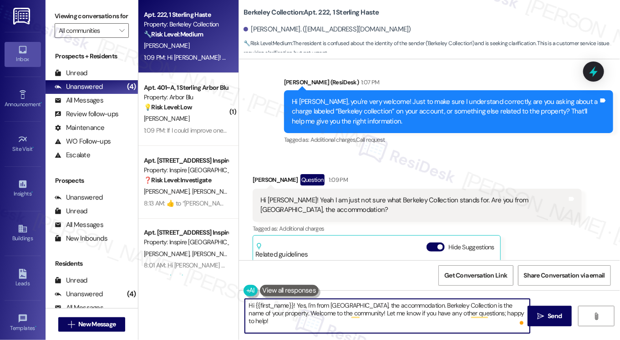
click at [305, 306] on textarea "Hi {{first_name}}! Yes, I'm from Sterling, the accommodation. Berkeley Collecti…" at bounding box center [387, 316] width 285 height 34
drag, startPoint x: 293, startPoint y: 303, endPoint x: 341, endPoint y: 305, distance: 48.7
click at [341, 305] on textarea "Hi {{first_name}}! Yes, I'm from Sterling, the accommodation. Berkeley Collecti…" at bounding box center [387, 316] width 285 height 34
click at [317, 305] on textarea "Hi {{first_name}}! Yes, I'm from Sterling, the accommodation. Berkeley Collecti…" at bounding box center [387, 316] width 285 height 34
drag, startPoint x: 294, startPoint y: 303, endPoint x: 302, endPoint y: 303, distance: 7.7
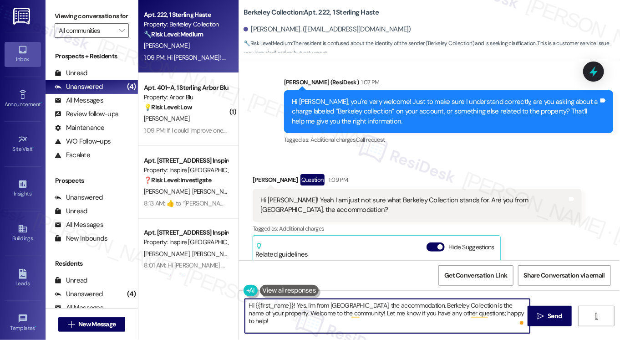
click at [294, 303] on textarea "Hi {{first_name}}! Yes, I'm from Sterling, the accommodation. Berkeley Collecti…" at bounding box center [387, 316] width 285 height 34
paste textarea "I actually work off-site, but I work closely with the Sterling team."
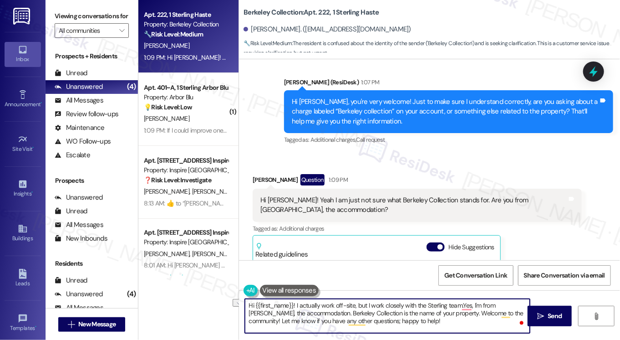
drag, startPoint x: 294, startPoint y: 303, endPoint x: 226, endPoint y: 296, distance: 68.1
click at [226, 296] on div "Apt. 222, 1 Sterling Haste Property: Berkeley Collection 🔧 Risk Level: Medium T…" at bounding box center [379, 170] width 482 height 340
drag, startPoint x: 413, startPoint y: 304, endPoint x: 524, endPoint y: 304, distance: 111.1
click at [524, 304] on textarea "I actually work off-site, but I work closely with the Sterling team.Yes, I'm fr…" at bounding box center [387, 316] width 285 height 34
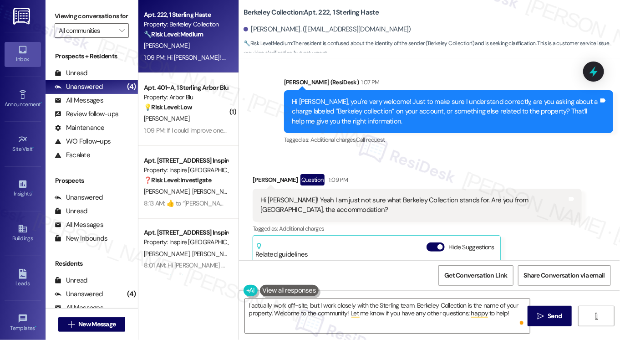
click at [58, 20] on label "Viewing conversations for" at bounding box center [92, 16] width 74 height 14
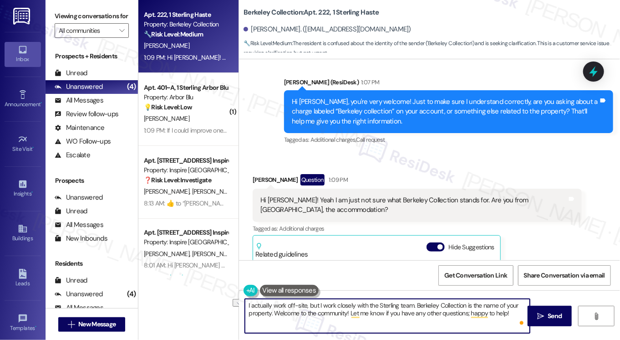
drag, startPoint x: 513, startPoint y: 310, endPoint x: 273, endPoint y: 311, distance: 240.4
click at [273, 311] on textarea "I actually work off-site, but I work closely with the Sterling team. Berkeley C…" at bounding box center [387, 316] width 285 height 34
click at [278, 309] on textarea "I actually work off-site, but I work closely with the Sterling team. Berkeley C…" at bounding box center [387, 316] width 285 height 34
click at [271, 310] on textarea "I actually work off-site, but I work closely with the Sterling team. Berkeley C…" at bounding box center [387, 316] width 285 height 34
paste textarea "The Berkeley Collection refers to the group of six Sterling apartment communiti…"
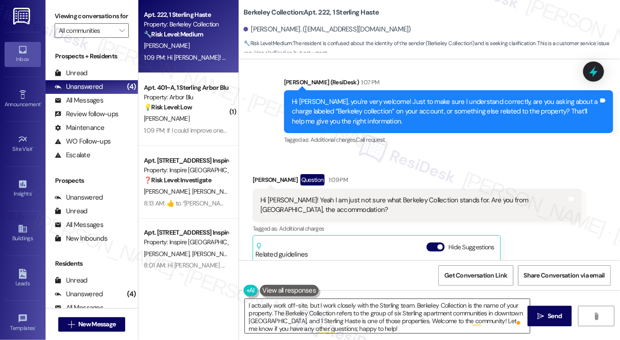
click at [465, 306] on textarea "I actually work off-site, but I work closely with the Sterling team. Berkeley C…" at bounding box center [387, 316] width 285 height 34
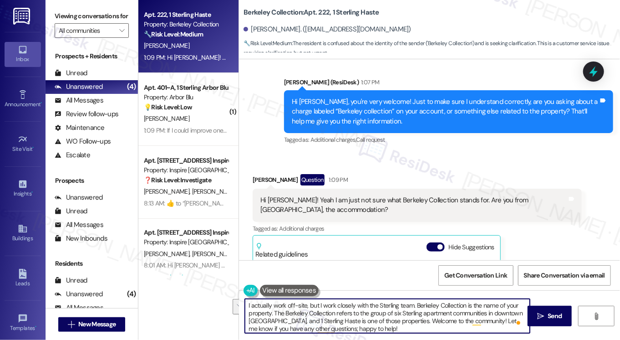
drag, startPoint x: 412, startPoint y: 304, endPoint x: 271, endPoint y: 316, distance: 141.2
click at [271, 316] on textarea "I actually work off-site, but I work closely with the Sterling team. Berkeley C…" at bounding box center [387, 316] width 285 height 34
click at [412, 302] on textarea "I actually work off-site, but I work closely with the Sterling team. The Berkel…" at bounding box center [387, 316] width 285 height 34
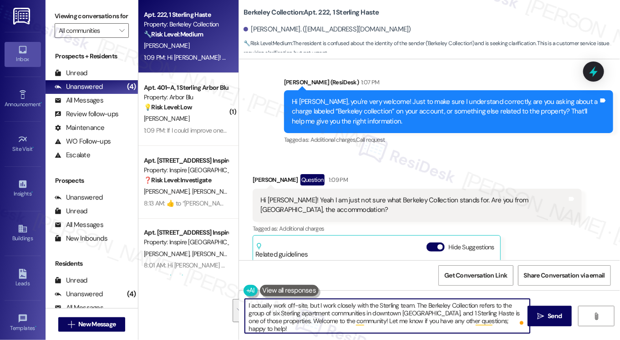
click at [291, 314] on textarea "I actually work off-site, but I work closely with the Sterling team. The Berkel…" at bounding box center [387, 316] width 285 height 34
click at [345, 315] on textarea "I actually work off-site, but I work closely with the Sterling team. The Berkel…" at bounding box center [387, 316] width 285 height 34
click at [335, 315] on textarea "I actually work off-site, but I work closely with the Sterling team. The Berkel…" at bounding box center [387, 316] width 285 height 34
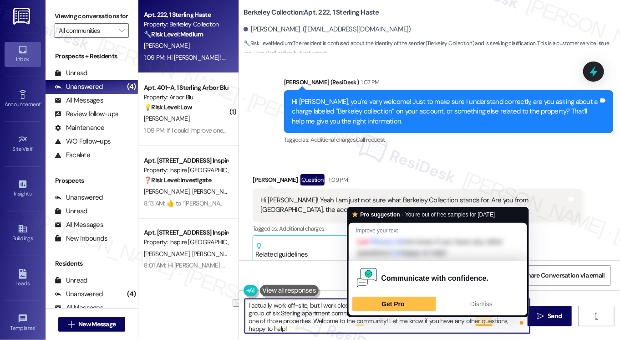
drag, startPoint x: 277, startPoint y: 322, endPoint x: 487, endPoint y: 322, distance: 209.4
click at [487, 322] on textarea "I actually work off-site, but I work closely with the Sterling team. The Berkel…" at bounding box center [387, 316] width 285 height 34
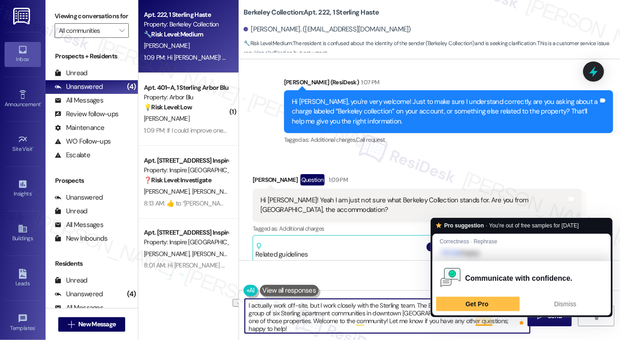
click at [487, 322] on textarea "I actually work off-site, but I work closely with the Sterling team. The Berkel…" at bounding box center [387, 316] width 285 height 34
click at [470, 321] on textarea "I actually work off-site, but I work closely with the Sterling team. The Berkel…" at bounding box center [387, 316] width 285 height 34
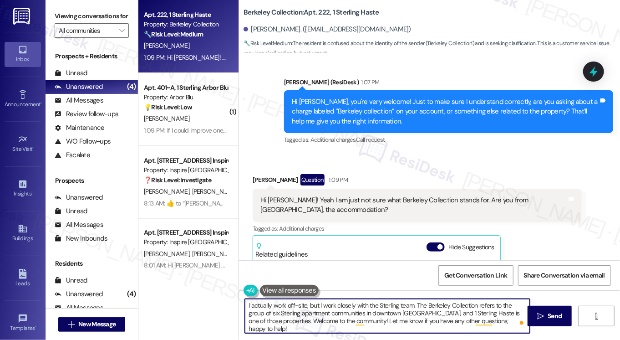
click at [472, 321] on textarea "I actually work off-site, but I work closely with the Sterling team. The Berkel…" at bounding box center [387, 316] width 285 height 34
click at [301, 305] on textarea "I actually work off-site, but I work closely with the Sterling team. The Berkel…" at bounding box center [387, 316] width 285 height 34
click at [349, 302] on textarea "I actually work off-site, but I work closely with the Sterling team. The Berkel…" at bounding box center [387, 316] width 285 height 34
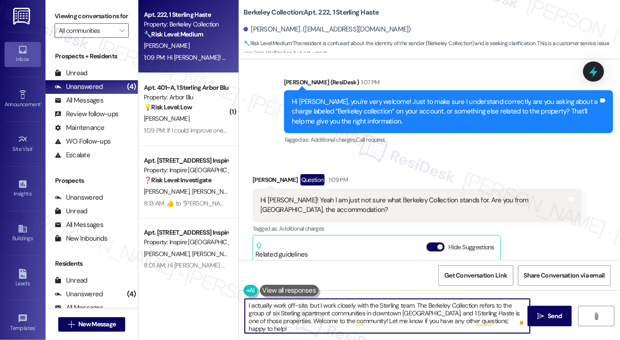
click at [349, 302] on textarea "I actually work off-site, but I work closely with the Sterling team. The Berkel…" at bounding box center [387, 316] width 285 height 34
click at [421, 304] on textarea "I actually work off-site, but I work closely with the Sterling team. The Berkel…" at bounding box center [387, 316] width 285 height 34
click at [416, 304] on textarea "I actually work off-site, but I work closely with the Sterling team. The Berkel…" at bounding box center [387, 316] width 285 height 34
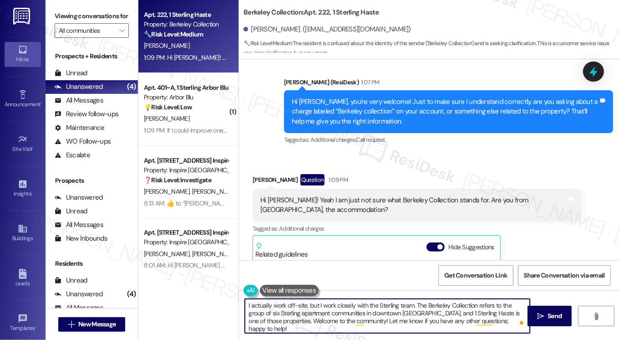
click at [416, 304] on textarea "I actually work off-site, but I work closely with the Sterling team. The Berkel…" at bounding box center [387, 316] width 285 height 34
click at [311, 317] on textarea "I actually work off-site, but I work closely with the Sterling team. The Berkel…" at bounding box center [387, 316] width 285 height 34
click at [377, 310] on textarea "I actually work off-site, but I work closely with the Sterling team. The Berkel…" at bounding box center [387, 316] width 285 height 34
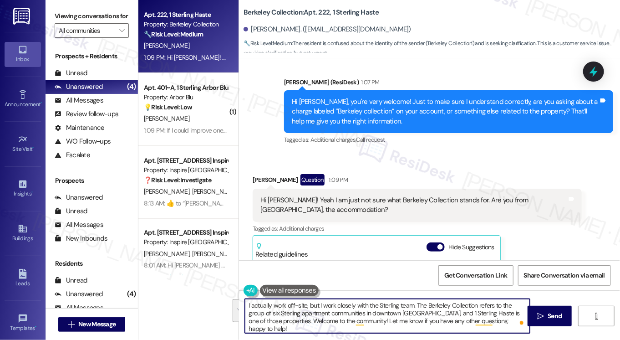
click at [377, 310] on textarea "I actually work off-site, but I work closely with the Sterling team. The Berkel…" at bounding box center [387, 316] width 285 height 34
click at [344, 308] on textarea "I actually work off-site, but I work closely with the Sterling team. The Berkel…" at bounding box center [387, 316] width 285 height 34
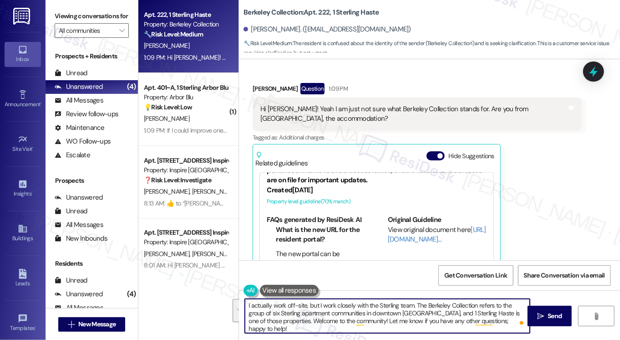
scroll to position [46, 0]
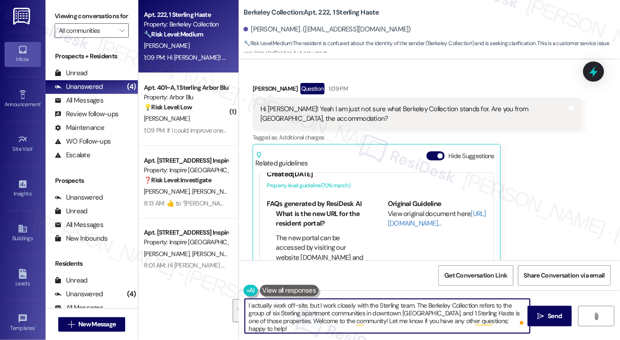
click at [370, 322] on textarea "I actually work off-site, but I work closely with the Sterling team. The Berkel…" at bounding box center [387, 316] width 285 height 34
click at [473, 320] on textarea "I actually work off-site, but I work closely with the Sterling team. The Berkel…" at bounding box center [387, 316] width 285 height 34
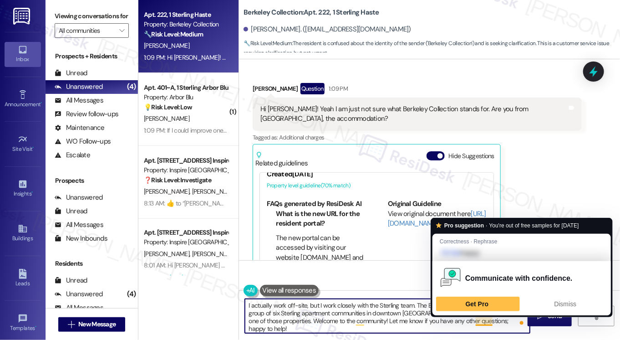
click at [472, 320] on textarea "I actually work off-site, but I work closely with the Sterling team. The Berkel…" at bounding box center [387, 316] width 285 height 34
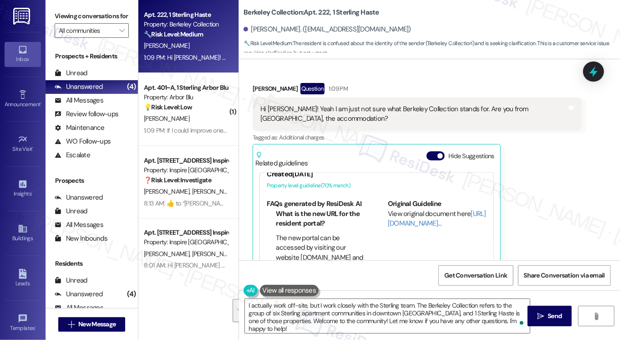
click at [75, 19] on label "Viewing conversations for" at bounding box center [92, 16] width 74 height 14
click at [292, 307] on textarea "I actually work off-site, but I work closely with the Sterling team. The Berkel…" at bounding box center [387, 316] width 285 height 34
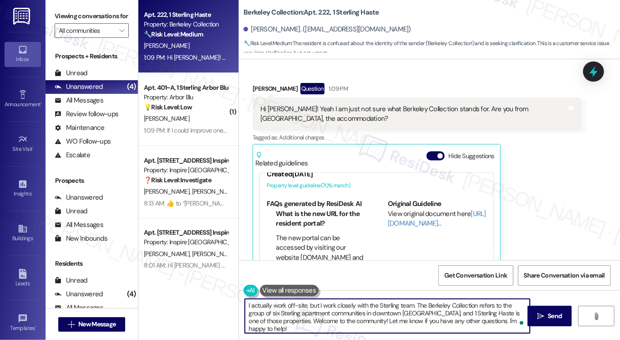
click at [246, 302] on textarea "I actually work off-site, but I work closely with the Sterling team. The Berkel…" at bounding box center [387, 316] width 285 height 34
click at [483, 325] on textarea "Oh, got it! I actually work off-site, but I work closely with the Sterling team…" at bounding box center [387, 316] width 285 height 34
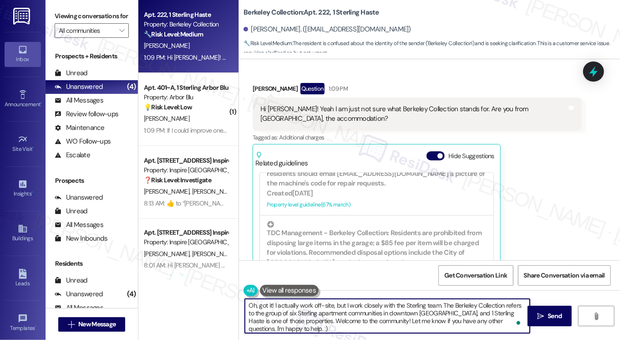
scroll to position [319, 0]
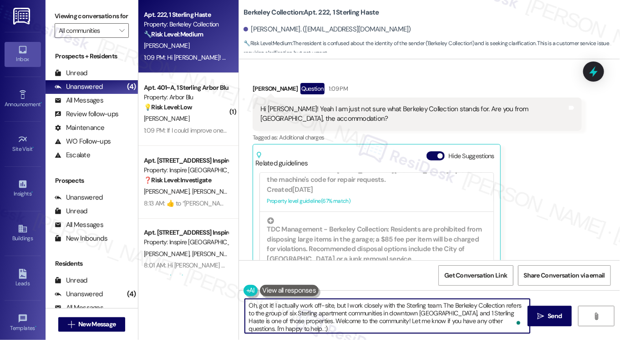
click at [411, 303] on textarea "Oh, got it! I actually work off-site, but I work closely with the Sterling team…" at bounding box center [387, 316] width 285 height 34
click at [392, 310] on textarea "Oh, got it! I actually work off-site, but I work closely with the Sterling team…" at bounding box center [387, 316] width 285 height 34
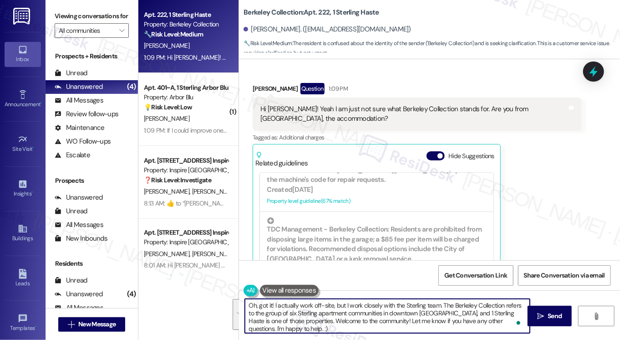
click at [399, 312] on textarea "Oh, got it! I actually work off-site, but I work closely with the Sterling team…" at bounding box center [387, 316] width 285 height 34
drag, startPoint x: 376, startPoint y: 312, endPoint x: 458, endPoint y: 324, distance: 82.3
click at [458, 324] on textarea "Oh, got it! I actually work off-site, but I work closely with the Sterling team…" at bounding box center [387, 316] width 285 height 34
click at [293, 324] on textarea "Oh, got it! I actually work off-site, but I work closely with the Sterling team…" at bounding box center [387, 316] width 285 height 34
type textarea "Oh, got it! I actually work off-site, but I work closely with the Sterling team…"
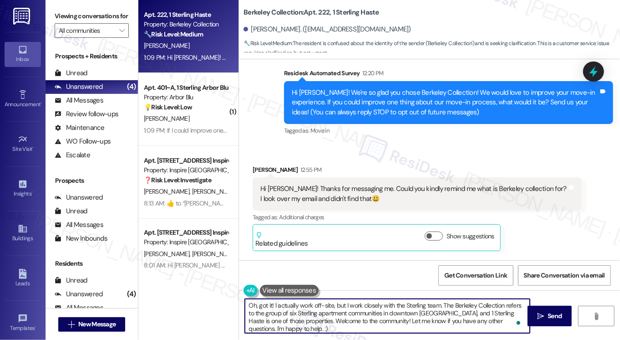
scroll to position [0, 0]
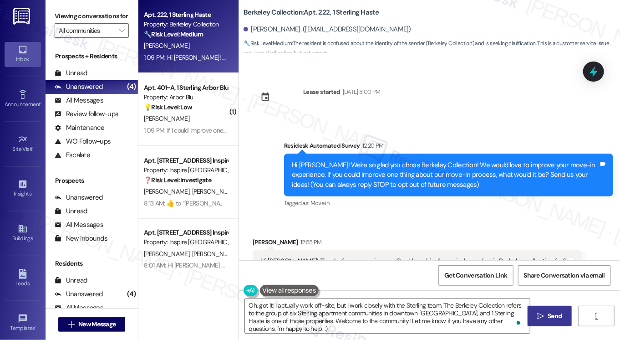
drag, startPoint x: 557, startPoint y: 317, endPoint x: 551, endPoint y: 316, distance: 6.2
click at [557, 317] on span "Send" at bounding box center [555, 316] width 14 height 10
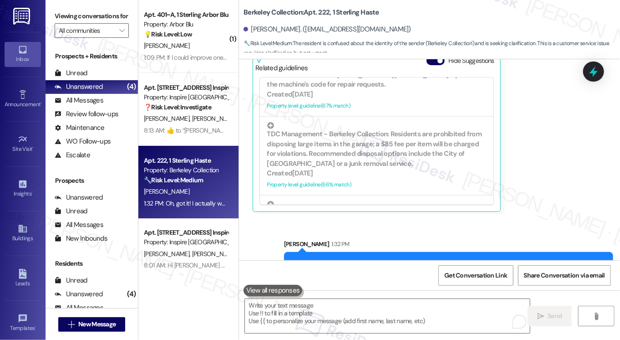
scroll to position [501, 0]
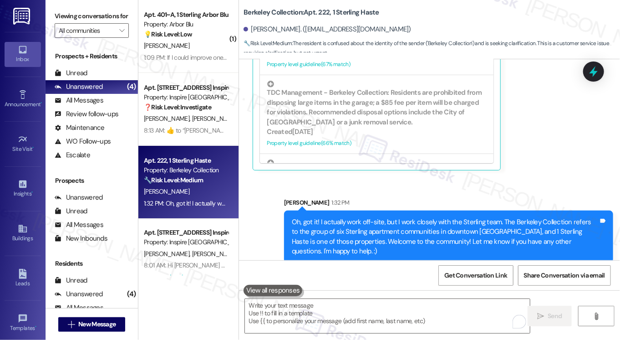
click at [424, 229] on div "Oh, got it! I actually work off-site, but I work closely with the Sterling team…" at bounding box center [445, 236] width 307 height 39
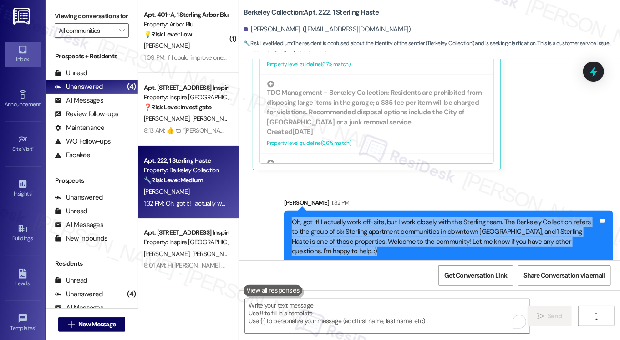
click at [424, 229] on div "Oh, got it! I actually work off-site, but I work closely with the Sterling team…" at bounding box center [445, 236] width 307 height 39
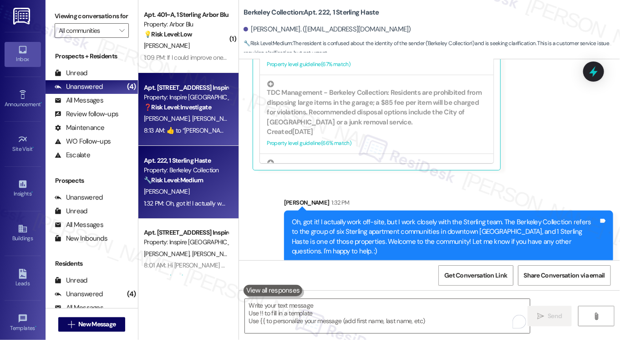
click at [201, 79] on div "Apt. 1525 Weathered Oak Way, 1 Inspire Homes Bonds Ranch Property: Inspire Bond…" at bounding box center [188, 109] width 100 height 73
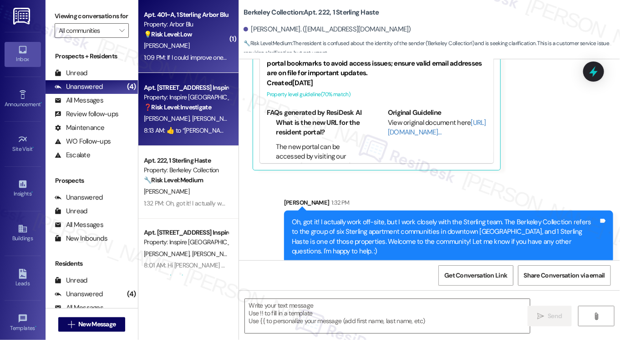
type textarea "Fetching suggested responses. Please feel free to read through the conversation…"
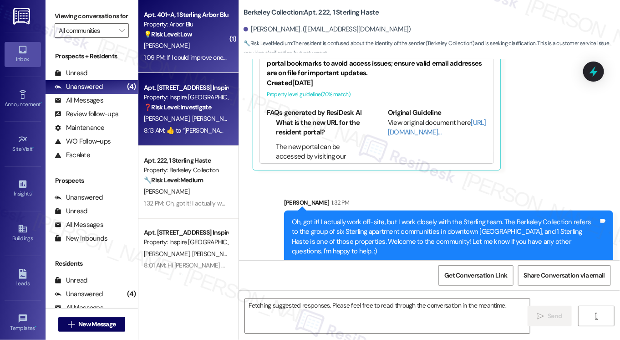
click at [199, 63] on div "Apt. 401~A, 1 Sterling Arbor Blu Property: Arbor Blu 💡 Risk Level: Low The resi…" at bounding box center [188, 36] width 100 height 73
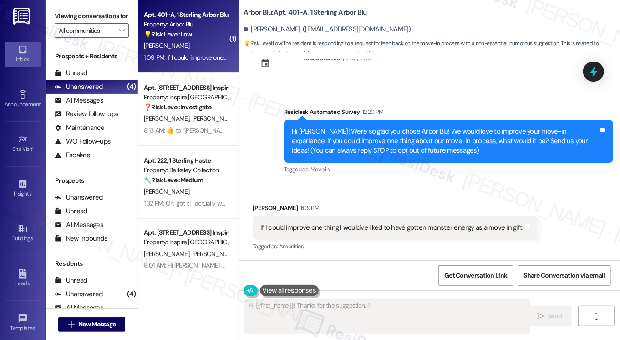
scroll to position [117, 0]
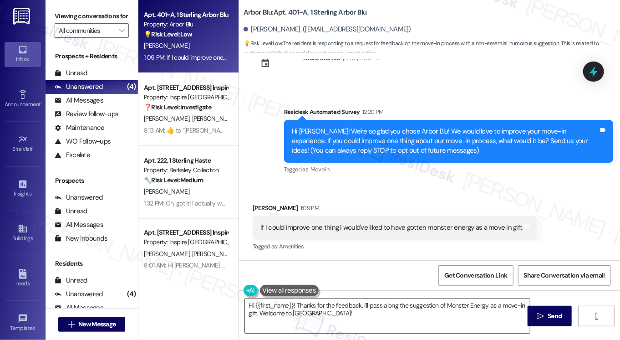
click at [364, 306] on textarea "Hi {{first_name}}! Thanks for the feedback. I'll pass along the suggestion of M…" at bounding box center [387, 316] width 285 height 34
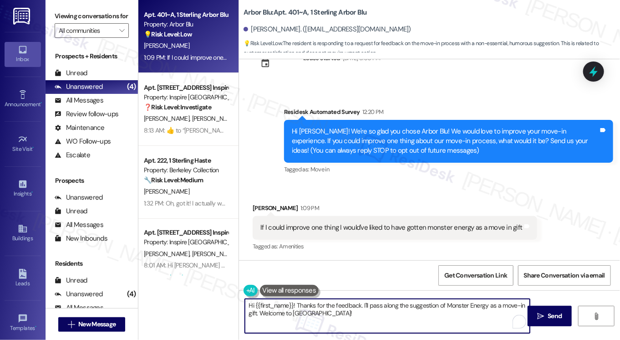
click at [364, 306] on textarea "Hi {{first_name}}! Thanks for the feedback. I'll pass along the suggestion of M…" at bounding box center [387, 316] width 285 height 34
click at [343, 315] on textarea "Hi {{first_name}}! Thanks for the feedback. I'll pass along the suggestion of M…" at bounding box center [387, 316] width 285 height 34
click at [260, 313] on textarea "Hi {{first_name}}! Thanks for the feedback. I'll pass along the suggestion of M…" at bounding box center [387, 316] width 285 height 34
click at [372, 310] on textarea "Hi {{first_name}}! Thanks for the feedback. I'll pass along the suggestion of M…" at bounding box center [387, 316] width 285 height 34
type textarea "Hi {{first_name}}! Thanks for the feedback. I'll pass along the suggestion of M…"
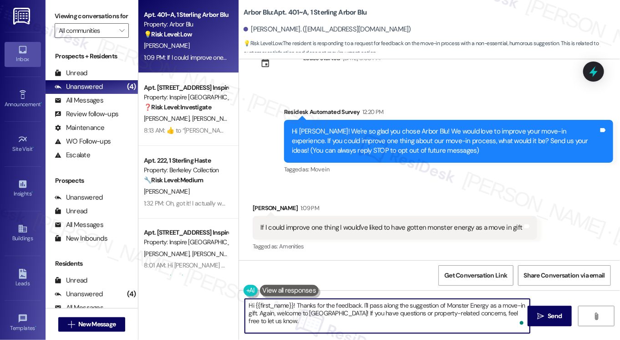
click at [267, 320] on textarea "Hi {{first_name}}! Thanks for the feedback. I'll pass along the suggestion of M…" at bounding box center [387, 316] width 285 height 34
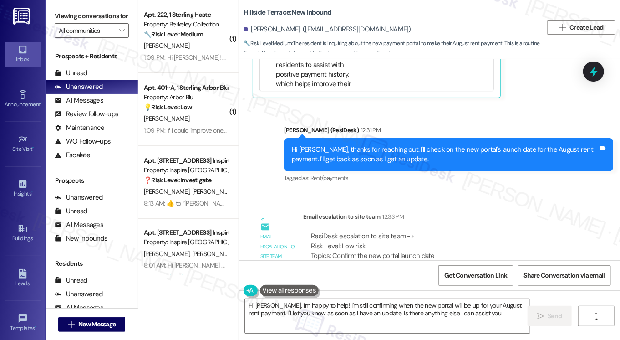
scroll to position [1012, 0]
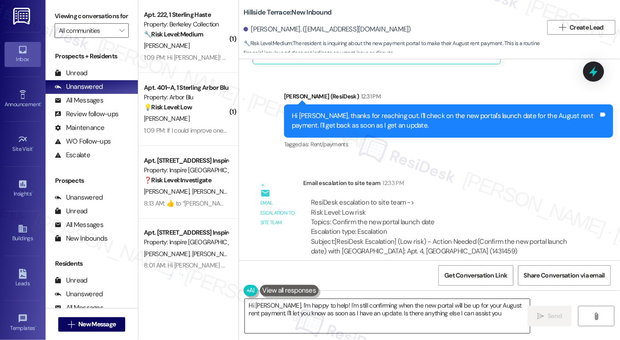
click at [319, 304] on textarea "Hi [PERSON_NAME], I'm happy to help! I'm still confirming when the new portal w…" at bounding box center [387, 316] width 285 height 34
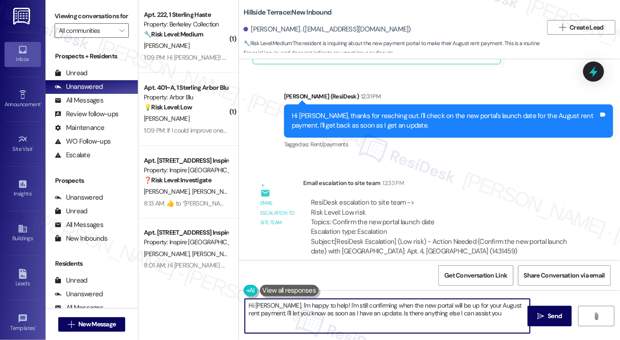
click at [319, 304] on textarea "Hi [PERSON_NAME], I'm happy to help! I'm still confirming when the new portal w…" at bounding box center [387, 316] width 285 height 34
click at [477, 305] on textarea "Hi [PERSON_NAME], I'm happy to help! I'm still confirming when the new portal w…" at bounding box center [387, 316] width 285 height 34
drag, startPoint x: 504, startPoint y: 313, endPoint x: 271, endPoint y: 309, distance: 233.6
click at [271, 309] on textarea "Hi [PERSON_NAME], I'm happy to help! I'm still confirming when the new portal w…" at bounding box center [387, 316] width 285 height 34
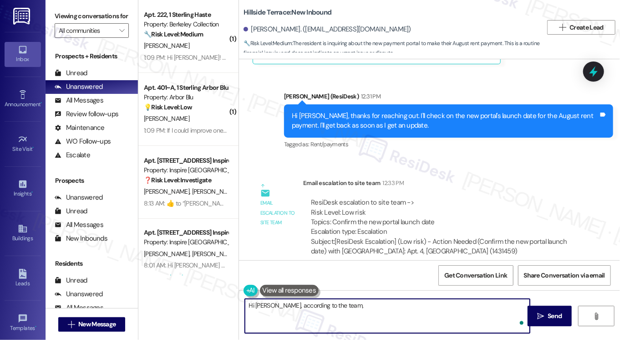
paste textarea "Please offer to drop off a money order or cashier's check to our office at [STR…"
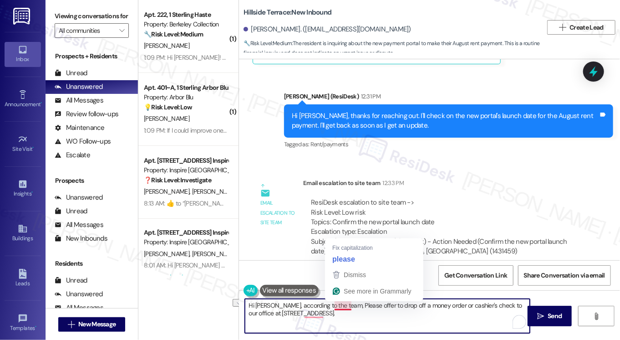
drag, startPoint x: 371, startPoint y: 304, endPoint x: 333, endPoint y: 304, distance: 37.8
click at [333, 304] on textarea "Hi [PERSON_NAME], according to the team, Please offer to drop off a money order…" at bounding box center [387, 316] width 285 height 34
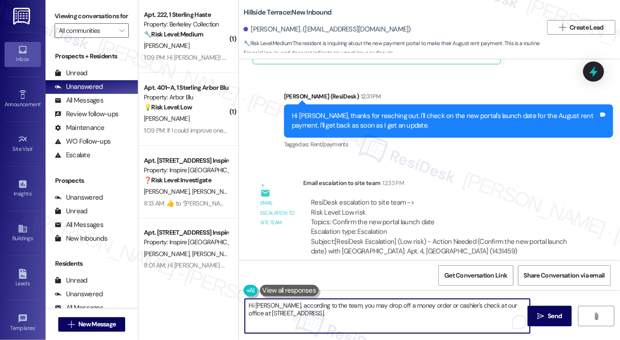
click at [341, 316] on textarea "Hi [PERSON_NAME], according to the team, you may drop off a money order or cash…" at bounding box center [387, 316] width 285 height 34
click at [379, 313] on textarea "Hi [PERSON_NAME], according to the team, you may drop off a money order or cash…" at bounding box center [387, 316] width 285 height 34
type textarea "Hi [PERSON_NAME], according to the team, you may drop off a money order or cash…"
click at [466, 311] on textarea "Hi [PERSON_NAME], according to the team, you may drop off a money order or cash…" at bounding box center [387, 316] width 285 height 34
click at [447, 313] on textarea "Hi [PERSON_NAME], according to the team, you may drop off a money order or cash…" at bounding box center [387, 316] width 285 height 34
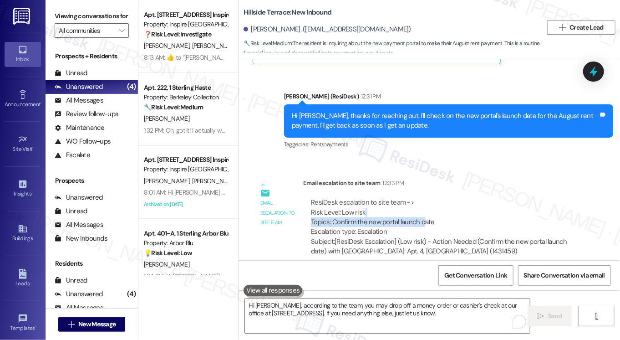
drag, startPoint x: 362, startPoint y: 206, endPoint x: 422, endPoint y: 214, distance: 60.1
click at [422, 214] on div "ResiDesk escalation to site team -> Risk Level: Low risk Topics: Confirm the ne…" at bounding box center [442, 217] width 263 height 39
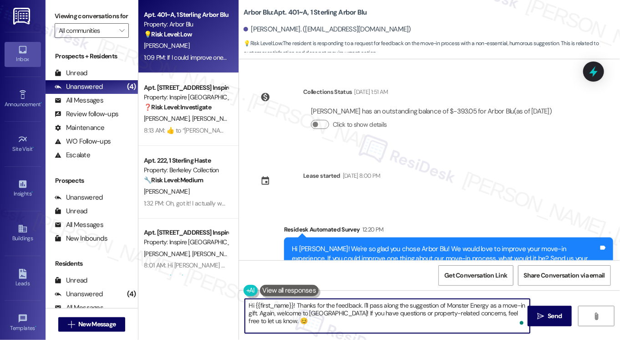
scroll to position [117, 0]
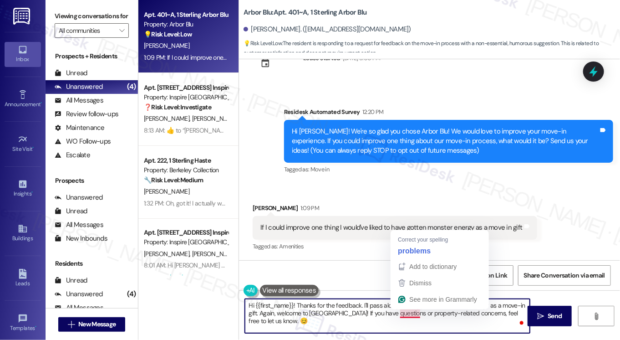
click at [415, 320] on textarea "Hi {{first_name}}! Thanks for the feedback. I'll pass along the suggestion of M…" at bounding box center [387, 316] width 285 height 34
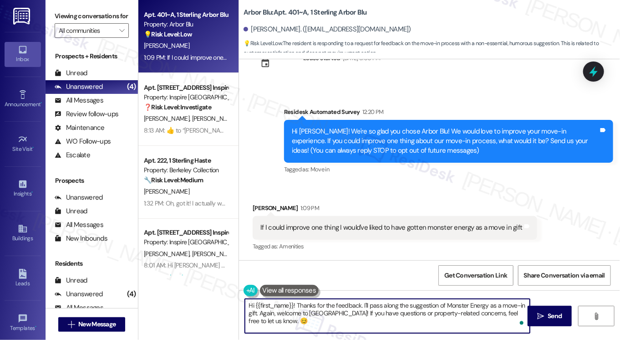
click at [296, 310] on textarea "Hi {{first_name}}! Thanks for the feedback. I'll pass along the suggestion of M…" at bounding box center [387, 316] width 285 height 34
type textarea "Hi {{first_name}}! Thanks for the feedback. I'll pass along the suggestion of M…"
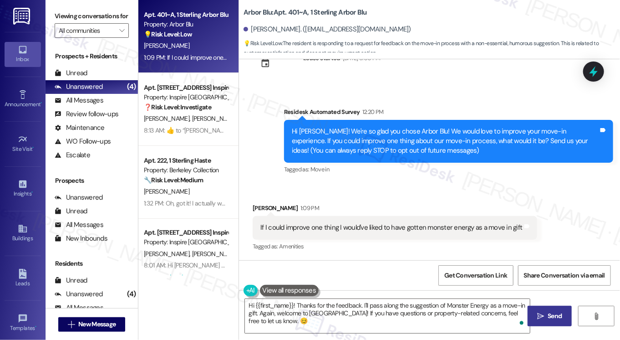
click at [543, 309] on button " Send" at bounding box center [550, 315] width 44 height 20
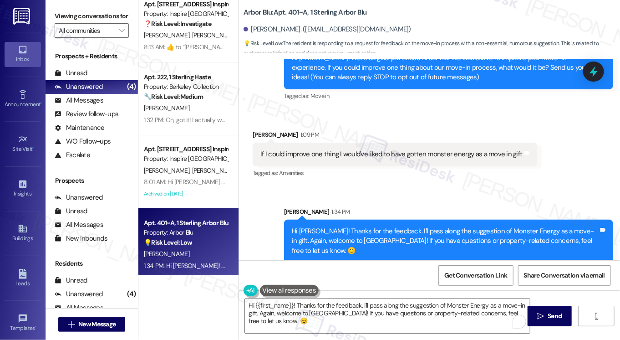
scroll to position [16, 0]
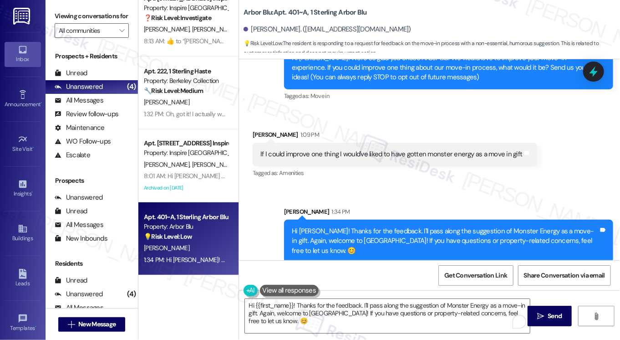
click at [397, 233] on div "Hi Jonah! Thanks for the feedback. I'll pass along the suggestion of Monster En…" at bounding box center [445, 240] width 307 height 29
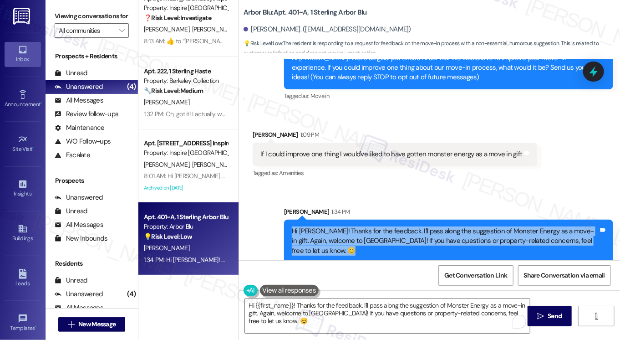
click at [397, 233] on div "Hi Jonah! Thanks for the feedback. I'll pass along the suggestion of Monster En…" at bounding box center [445, 240] width 307 height 29
click at [383, 234] on div "Hi Jonah! Thanks for the feedback. I'll pass along the suggestion of Monster En…" at bounding box center [445, 240] width 307 height 29
click at [503, 240] on div "Hi Jonah! Thanks for the feedback. I'll pass along the suggestion of Monster En…" at bounding box center [445, 240] width 307 height 29
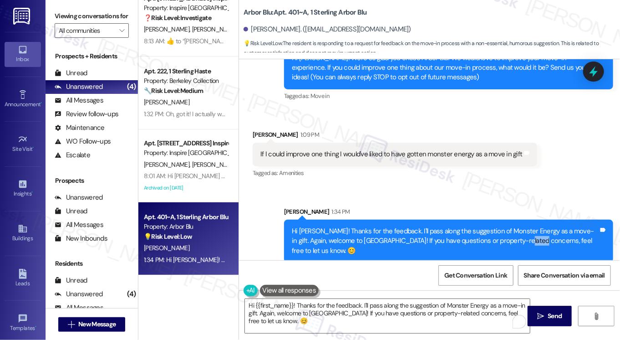
click at [503, 240] on div "Hi Jonah! Thanks for the feedback. I'll pass along the suggestion of Monster En…" at bounding box center [445, 240] width 307 height 29
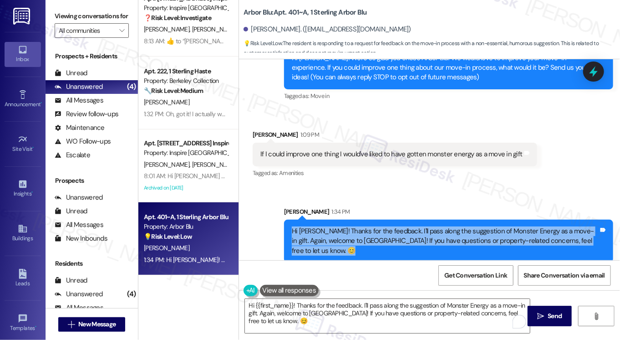
click at [503, 240] on div "Hi Jonah! Thanks for the feedback. I'll pass along the suggestion of Monster En…" at bounding box center [445, 240] width 307 height 29
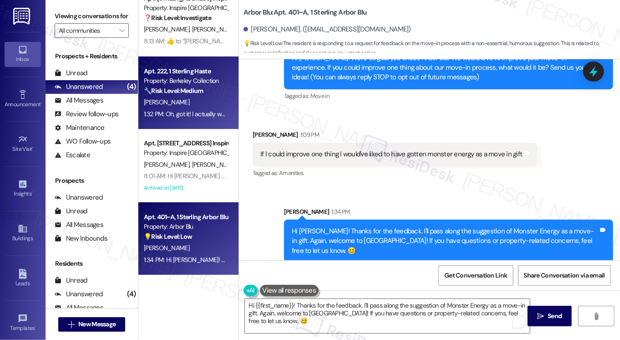
click at [188, 103] on div "[PERSON_NAME]" at bounding box center [186, 102] width 86 height 11
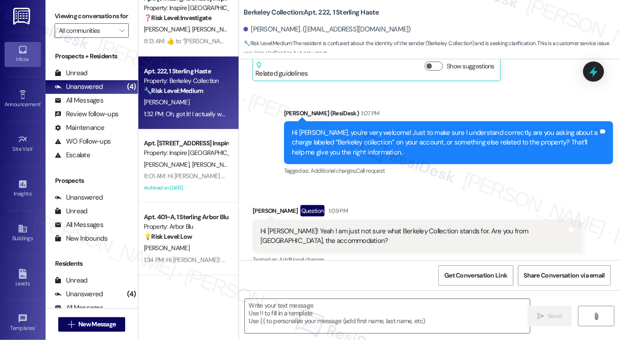
type textarea "Fetching suggested responses. Please feel free to read through the conversation…"
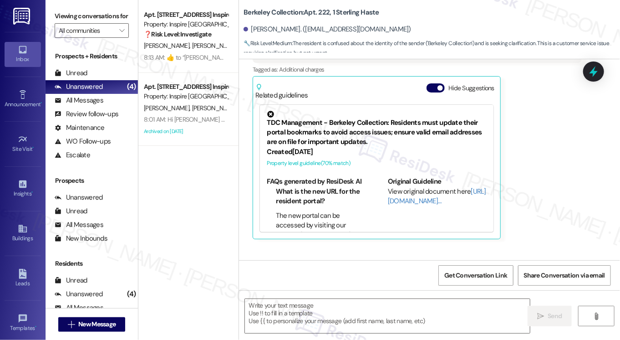
scroll to position [514, 0]
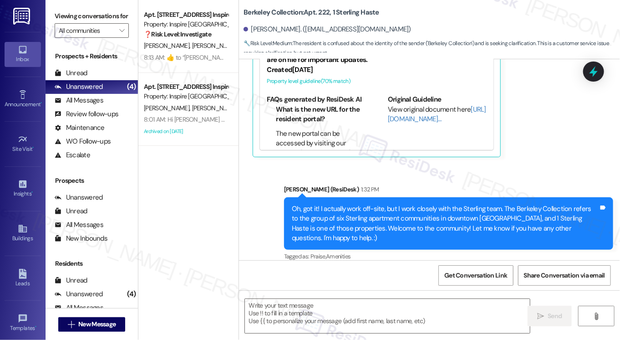
click at [364, 217] on div "Oh, got it! I actually work off-site, but I work closely with the Sterling team…" at bounding box center [445, 223] width 307 height 39
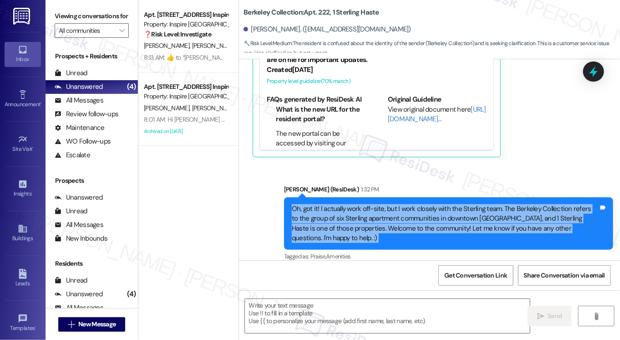
click at [364, 217] on div "Oh, got it! I actually work off-site, but I work closely with the Sterling team…" at bounding box center [445, 223] width 307 height 39
click at [603, 72] on div at bounding box center [593, 71] width 27 height 26
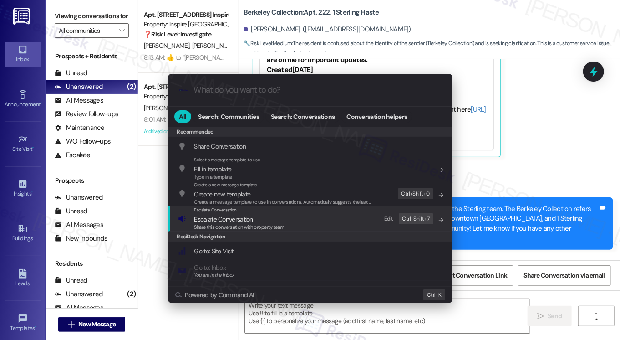
click at [308, 217] on div "Escalate Conversation Escalate Conversation Share this conversation with proper…" at bounding box center [311, 218] width 266 height 25
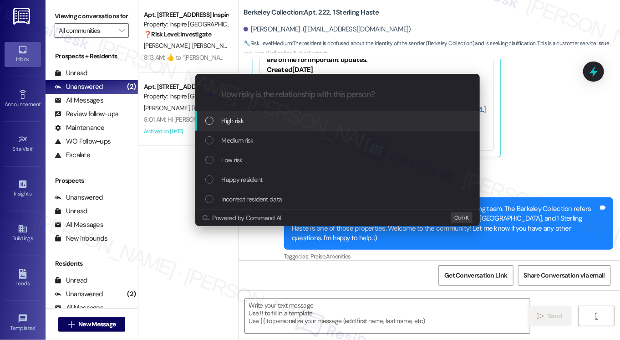
click at [265, 124] on div "High risk" at bounding box center [338, 121] width 266 height 10
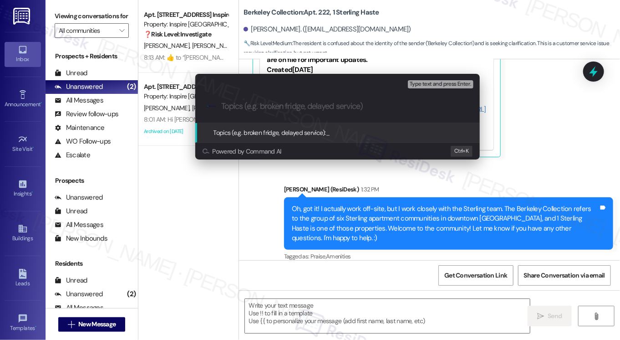
drag, startPoint x: 533, startPoint y: 89, endPoint x: 528, endPoint y: 84, distance: 6.8
click at [530, 87] on div "Escalate Conversation High risk Topics (e.g. broken fridge, delayed service) An…" at bounding box center [310, 170] width 620 height 340
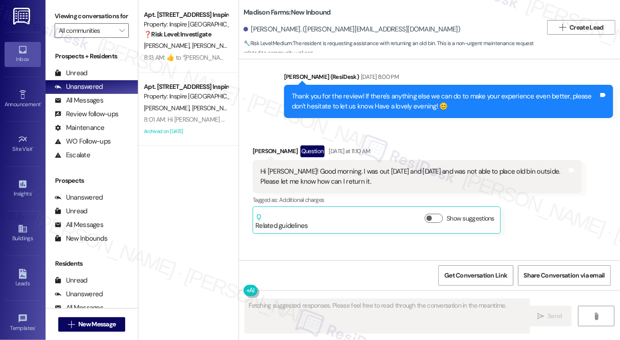
scroll to position [1837, 0]
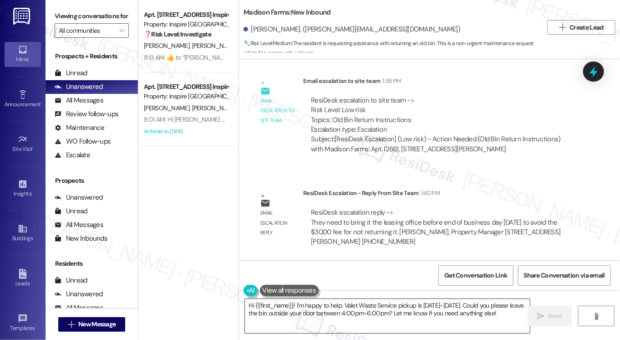
click at [348, 309] on textarea "Hi {{first_name}}! I'm happy to help. Valet Waste Service pickup is [DATE]-[DAT…" at bounding box center [387, 316] width 285 height 34
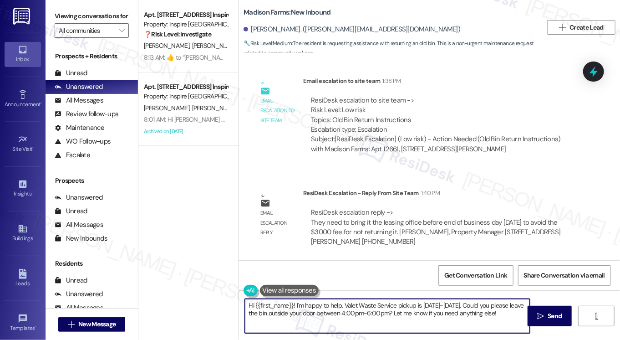
click at [348, 309] on textarea "Hi {{first_name}}! I'm happy to help. Valet Waste Service pickup is Sunday-Thur…" at bounding box center [387, 316] width 285 height 34
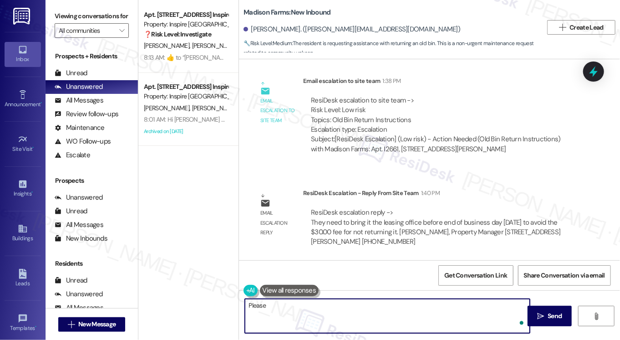
paste textarea "bring it the leasing office before end of business day today to avoid the $30.0…"
click at [286, 304] on textarea "Please bring it the leasing office before end of business day today to avoid th…" at bounding box center [387, 316] width 285 height 34
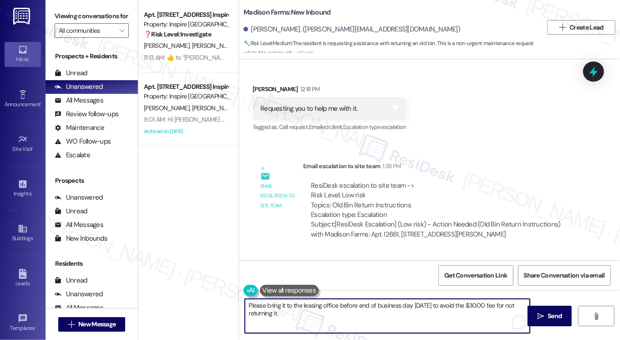
scroll to position [1655, 0]
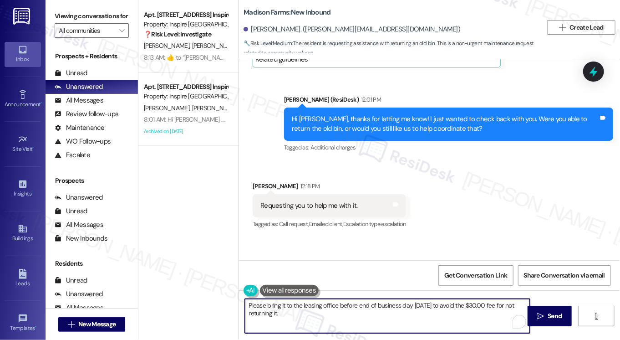
drag, startPoint x: 310, startPoint y: 312, endPoint x: 403, endPoint y: 303, distance: 92.9
click at [403, 303] on textarea "Please bring it to the leasing office before end of business day today to avoid…" at bounding box center [387, 316] width 285 height 34
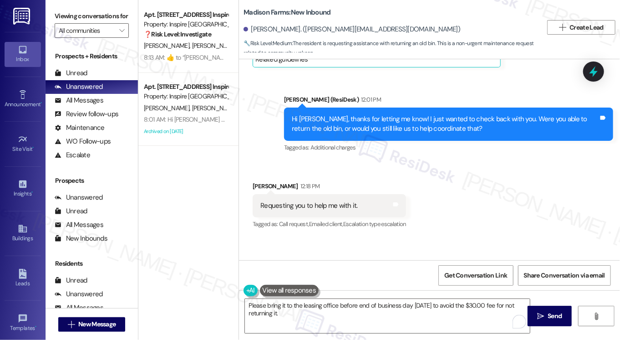
click at [62, 16] on label "Viewing conversations for" at bounding box center [92, 16] width 74 height 14
click at [65, 5] on div "Viewing conversations for All communities " at bounding box center [92, 23] width 92 height 47
click at [302, 305] on textarea "Please bring it to the leasing office before end of business day today to avoid…" at bounding box center [387, 316] width 285 height 34
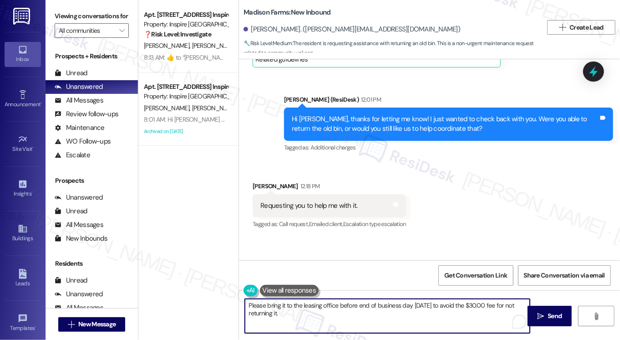
click at [302, 305] on textarea "Please bring it to the leasing office before end of business day today to avoid…" at bounding box center [387, 316] width 285 height 34
paste textarea "by the leasing office before the end of the business day today so we can avoid …"
click at [245, 305] on textarea "Please bring it by the leasing office before the end of the business day today …" at bounding box center [387, 316] width 285 height 34
click at [299, 305] on textarea "Please bring it by the leasing office before the end of the business day today …" at bounding box center [387, 316] width 285 height 34
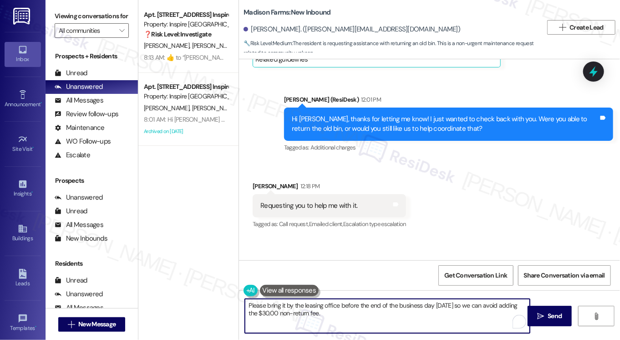
click at [299, 305] on textarea "Please bring it by the leasing office before the end of the business day today …" at bounding box center [387, 316] width 285 height 34
click at [335, 311] on textarea "Please bring it by the leasing office before the end of the business day today …" at bounding box center [387, 316] width 285 height 34
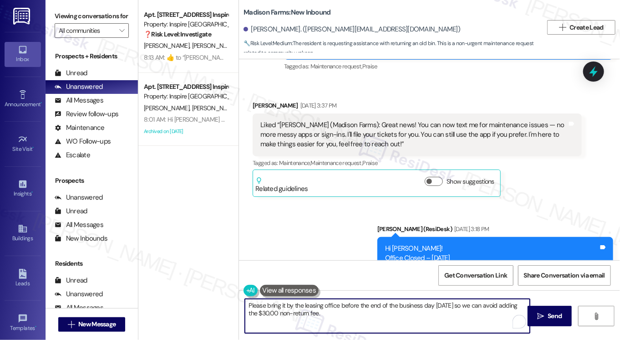
scroll to position [319, 0]
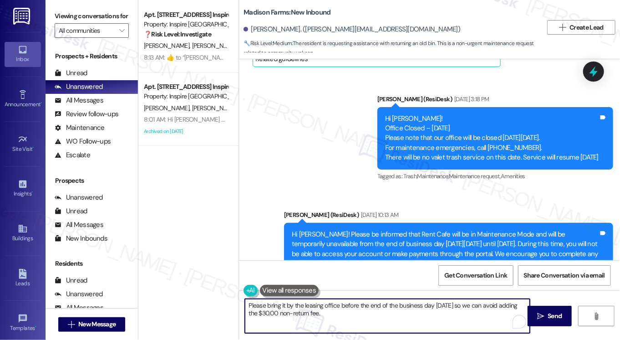
click at [268, 307] on textarea "Please bring it by the leasing office before the end of the business day today …" at bounding box center [387, 316] width 285 height 34
click at [260, 305] on textarea "Please bring it by the leasing office before the end of the business day today …" at bounding box center [387, 316] width 285 height 34
click at [259, 305] on textarea "Please bring it by the leasing office before the end of the business day today …" at bounding box center [387, 316] width 285 height 34
click at [389, 314] on textarea "Kindly bring it by the leasing office before the end of the business day today …" at bounding box center [387, 316] width 285 height 34
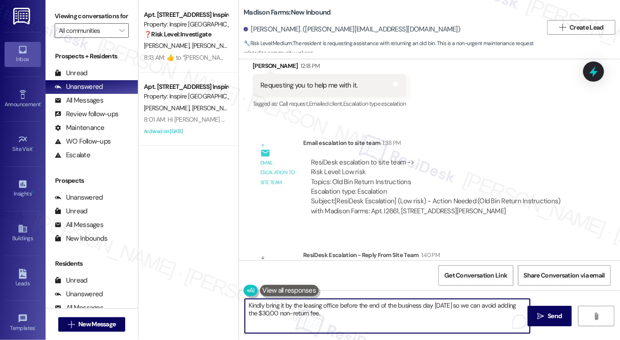
scroll to position [1837, 0]
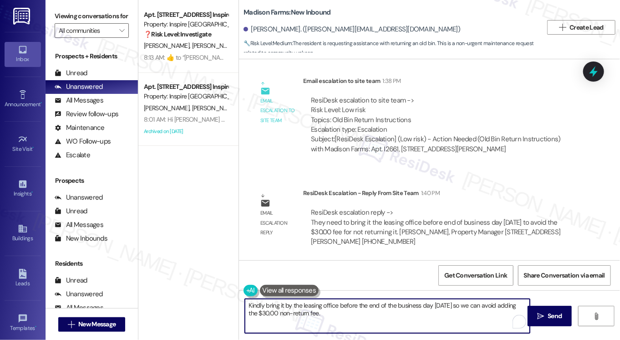
drag, startPoint x: 330, startPoint y: 315, endPoint x: 267, endPoint y: 314, distance: 62.8
click at [267, 314] on textarea "Kindly bring it by the leasing office before the end of the business day today …" at bounding box center [387, 316] width 285 height 34
click at [328, 309] on textarea "Kindly bring it by the leasing office before the end of the business day today …" at bounding box center [387, 316] width 285 height 34
type textarea "Kindly bring it by the leasing office before the end of the business day today …"
click at [473, 315] on textarea "Kindly bring it by the leasing office before the end of the business day today …" at bounding box center [387, 316] width 285 height 34
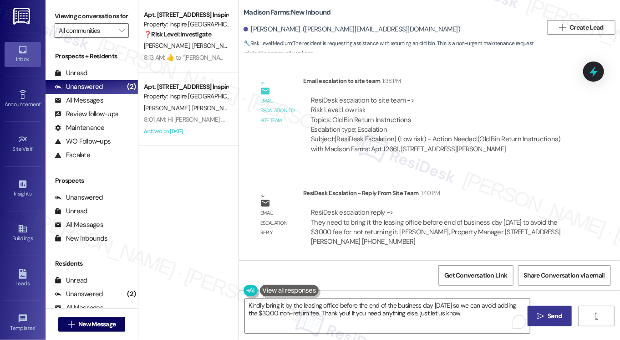
click at [546, 318] on span "Send" at bounding box center [555, 316] width 18 height 10
